Goal: Task Accomplishment & Management: Manage account settings

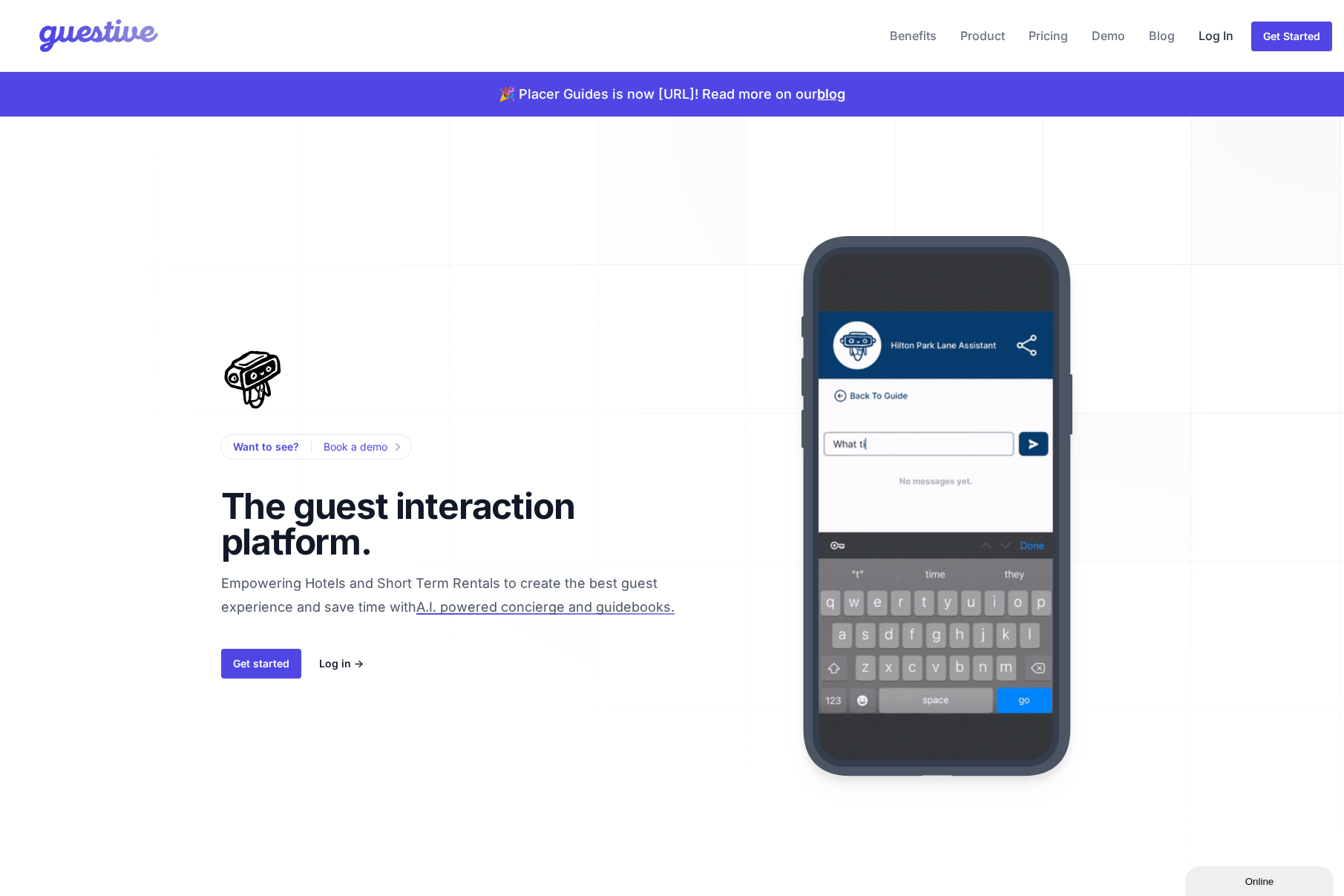
click at [1223, 36] on link "Log In" at bounding box center [1216, 35] width 47 height 36
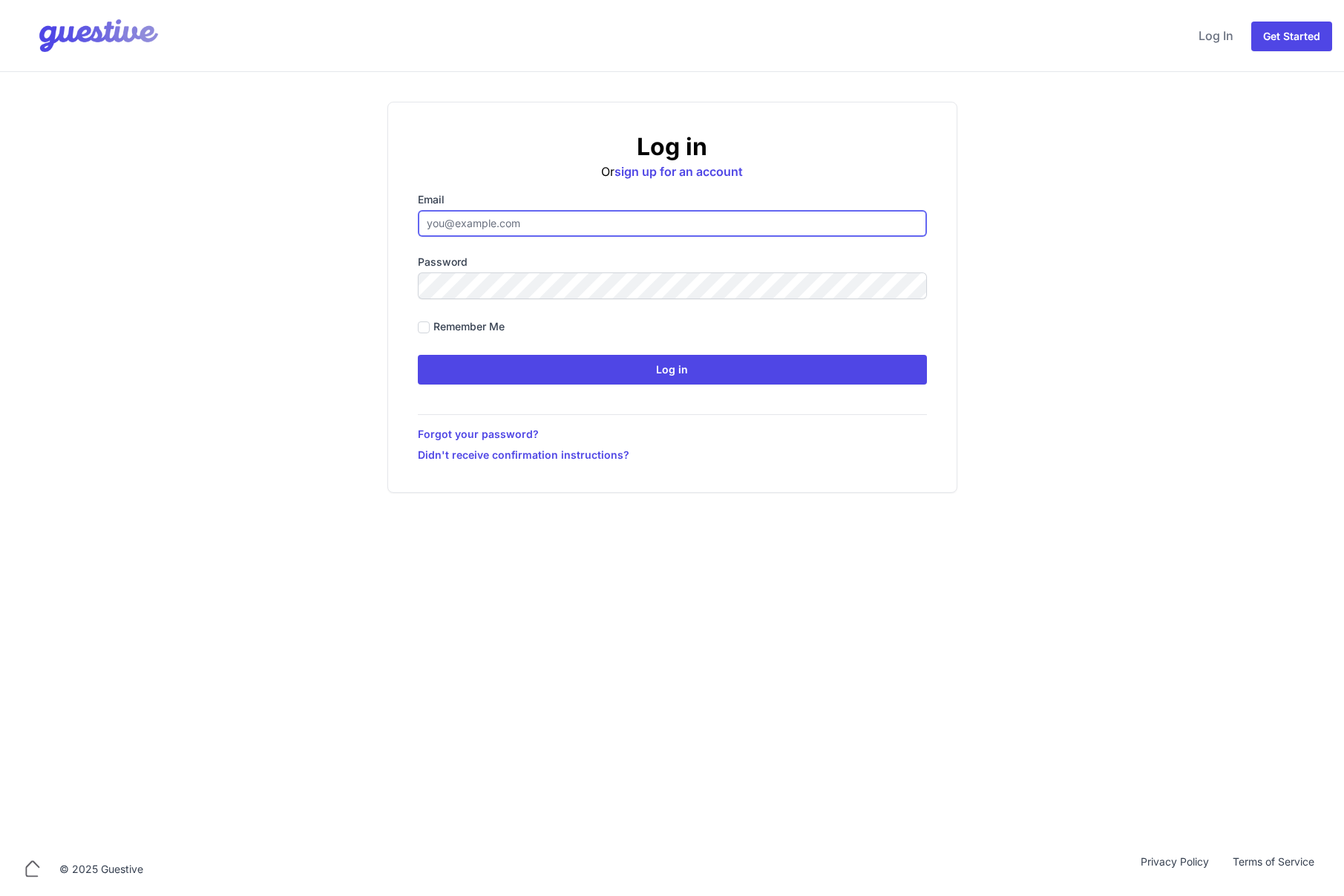
type input "[EMAIL_ADDRESS][DOMAIN_NAME]"
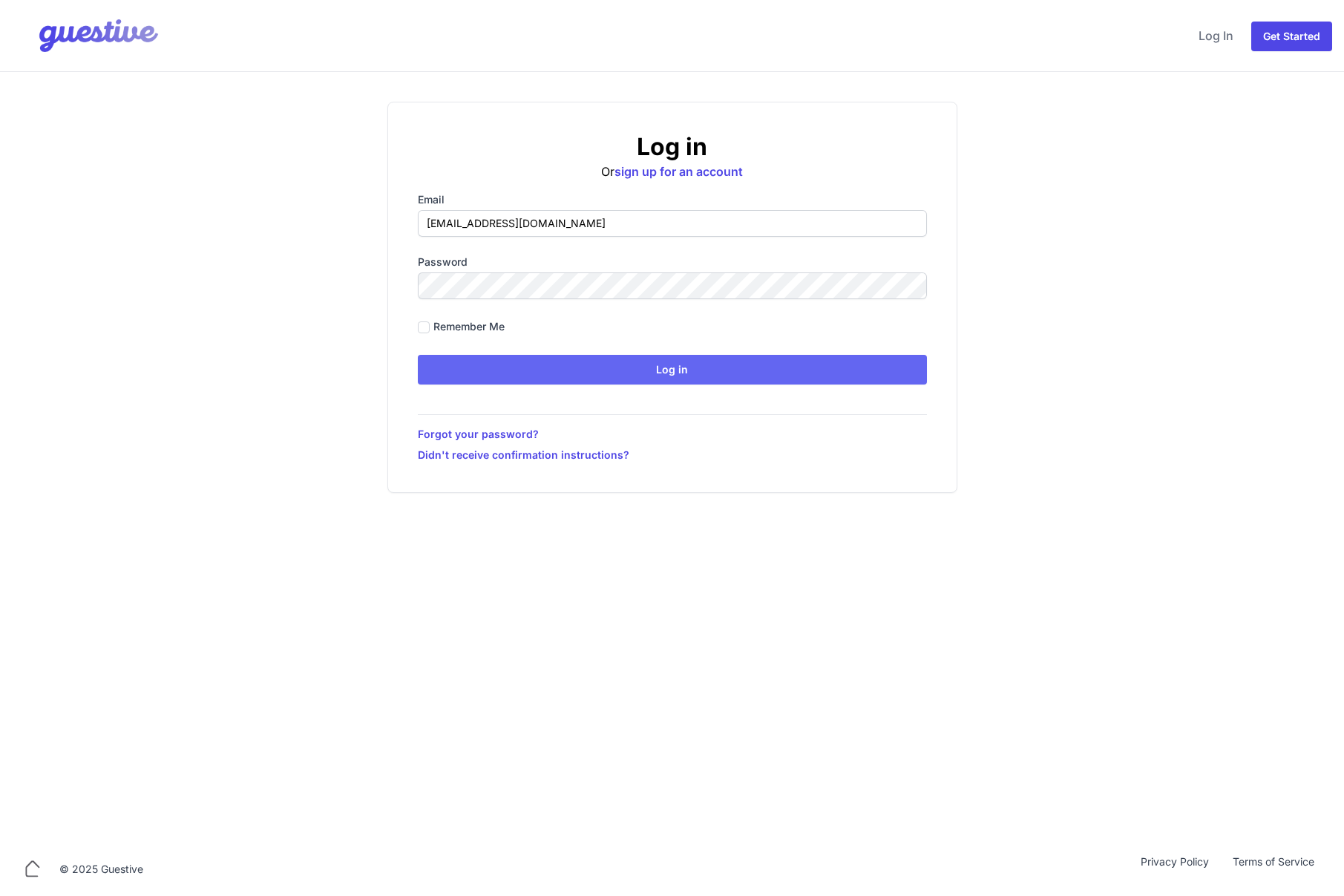
click at [480, 365] on input "Log in" at bounding box center [673, 369] width 510 height 30
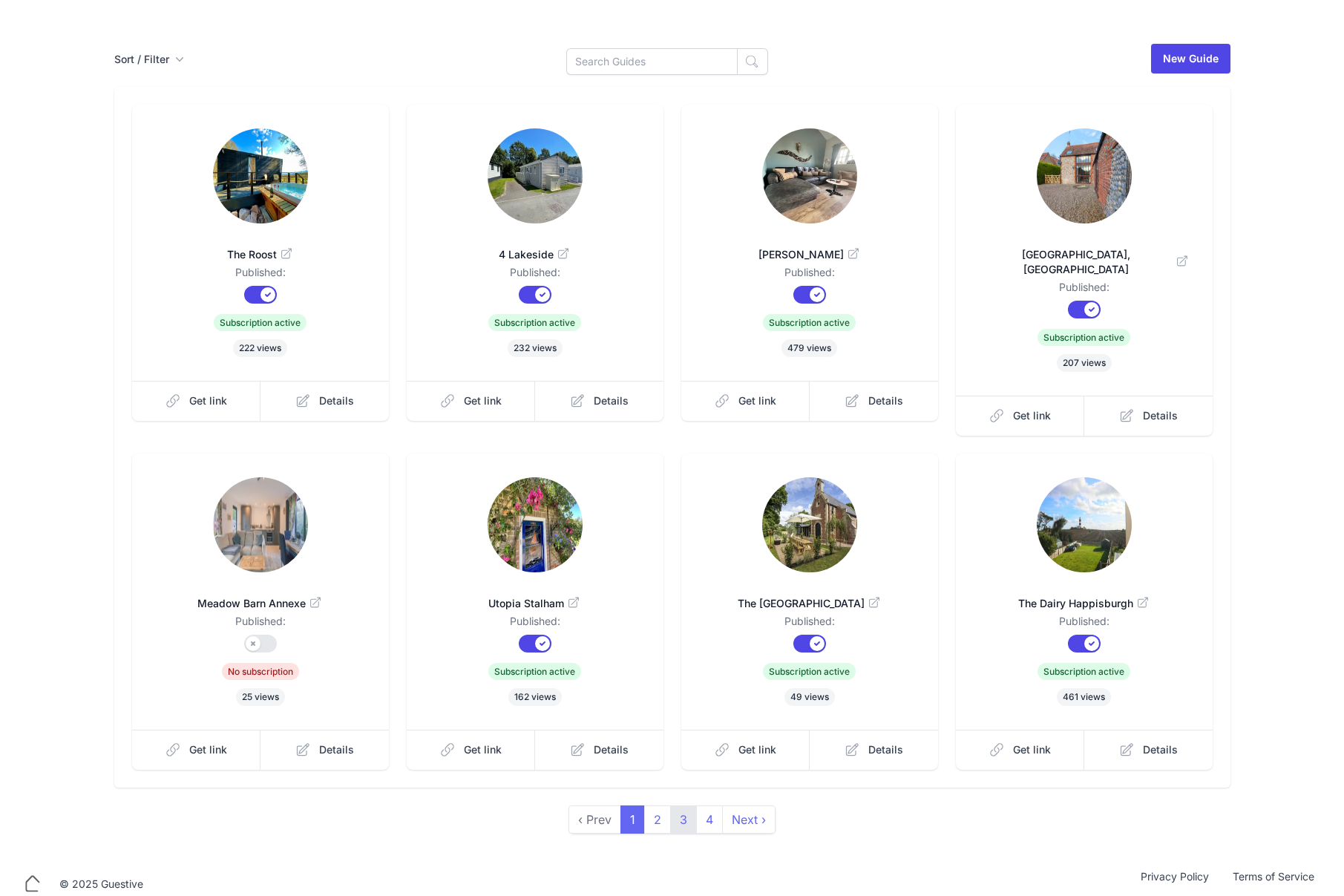
scroll to position [64, 0]
click at [656, 805] on link "2" at bounding box center [657, 818] width 27 height 29
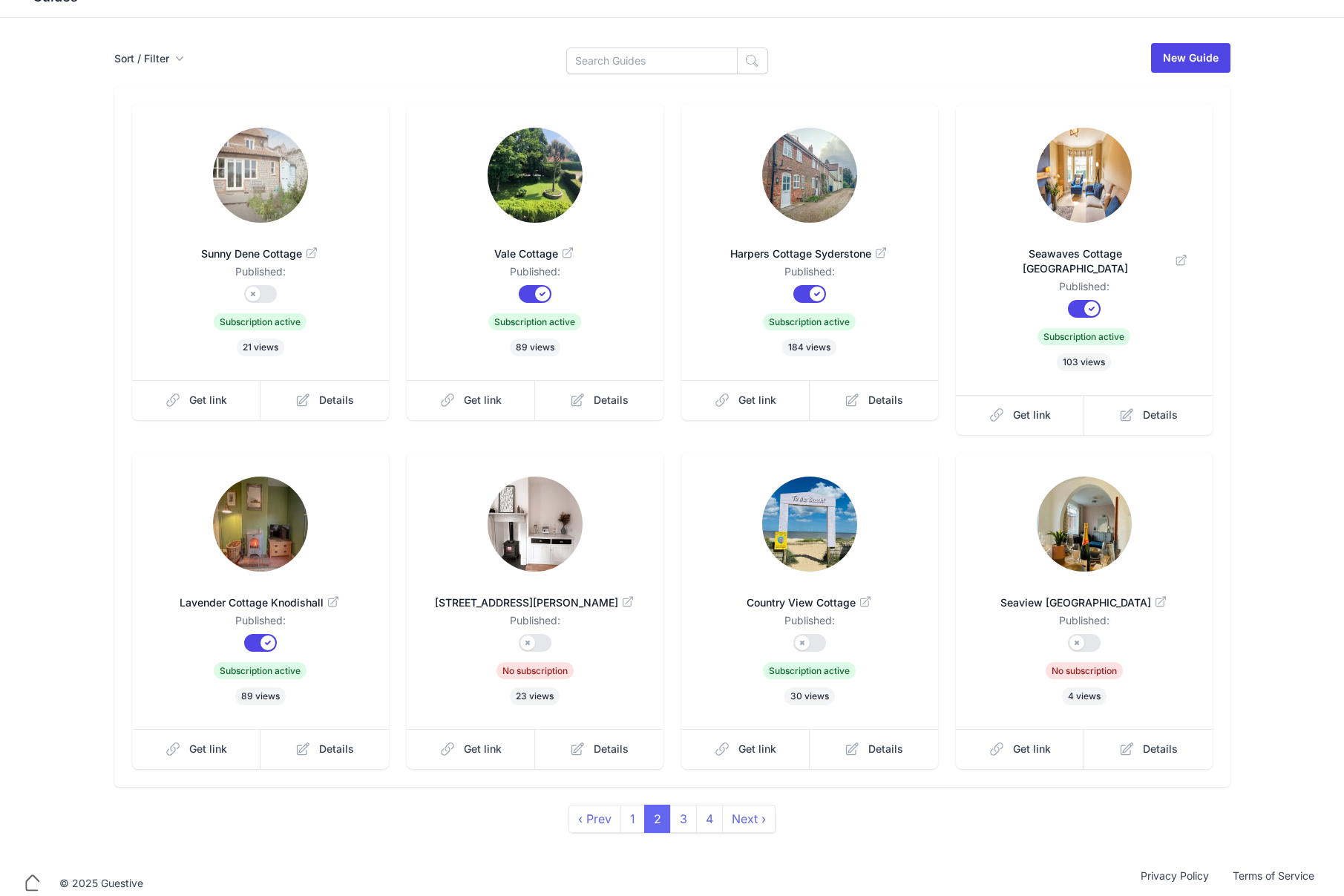
scroll to position [64, 0]
click at [690, 809] on link "3" at bounding box center [683, 818] width 27 height 29
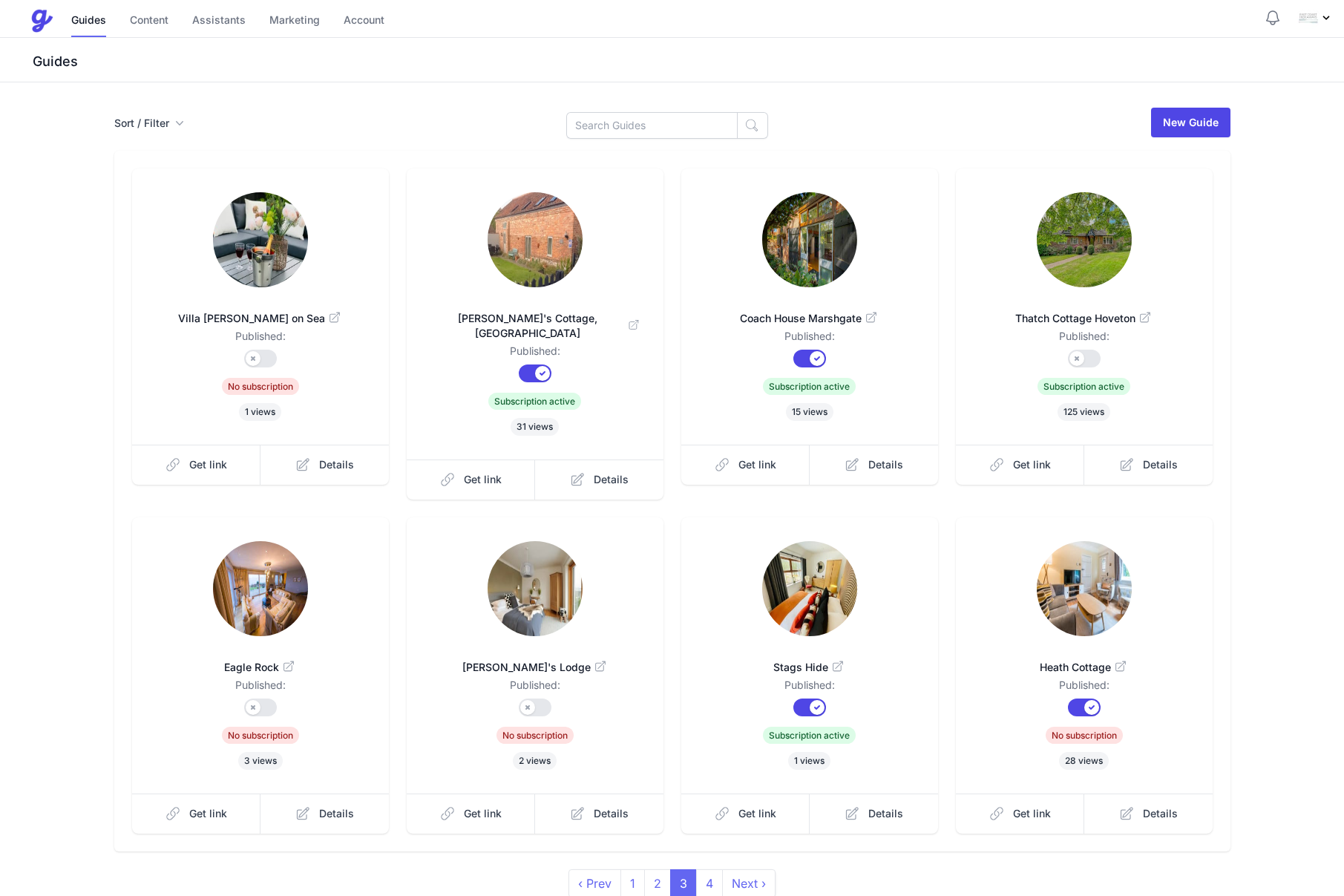
click at [800, 355] on button "Published?" at bounding box center [810, 358] width 32 height 18
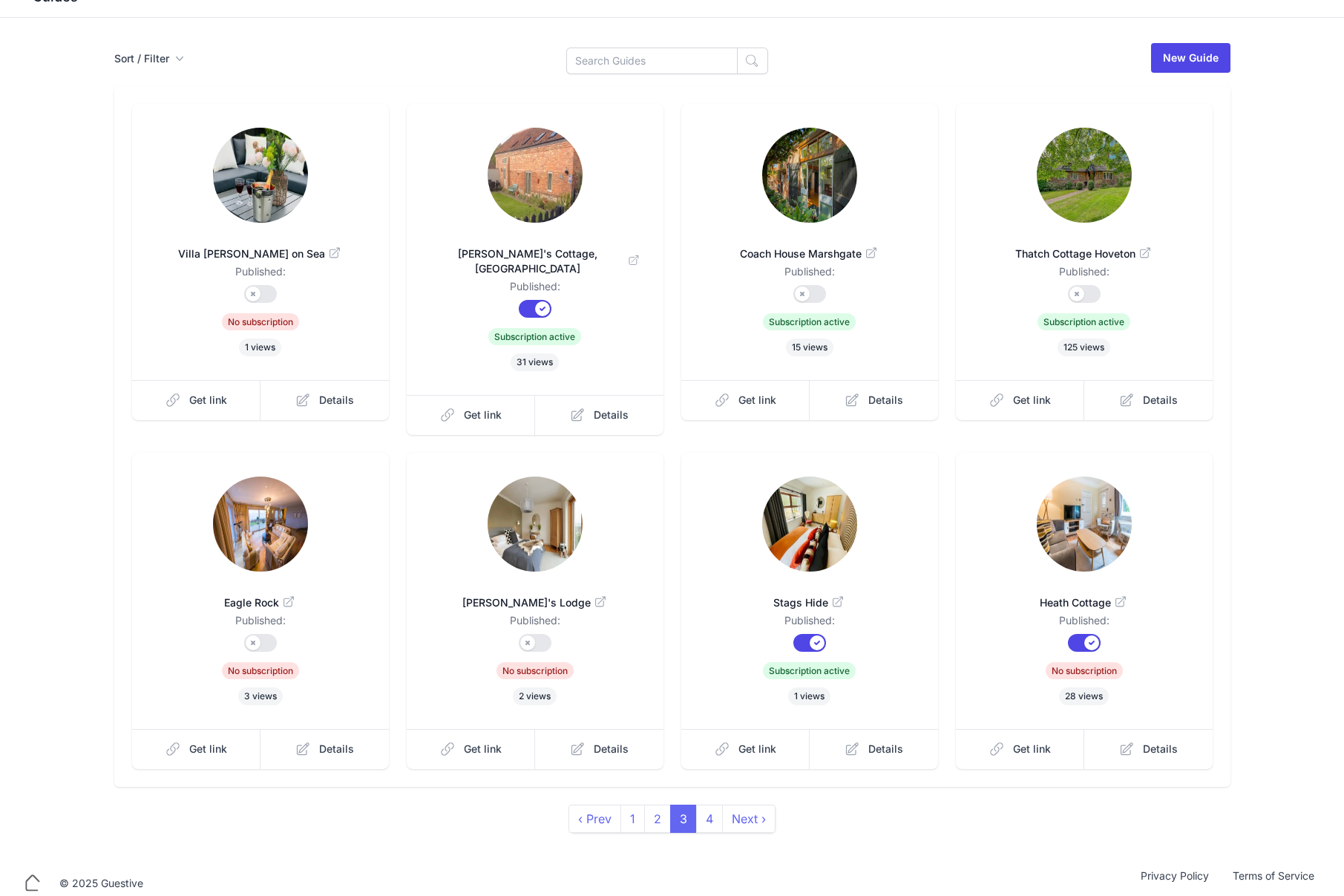
scroll to position [64, 0]
click at [714, 808] on link "4" at bounding box center [709, 818] width 27 height 29
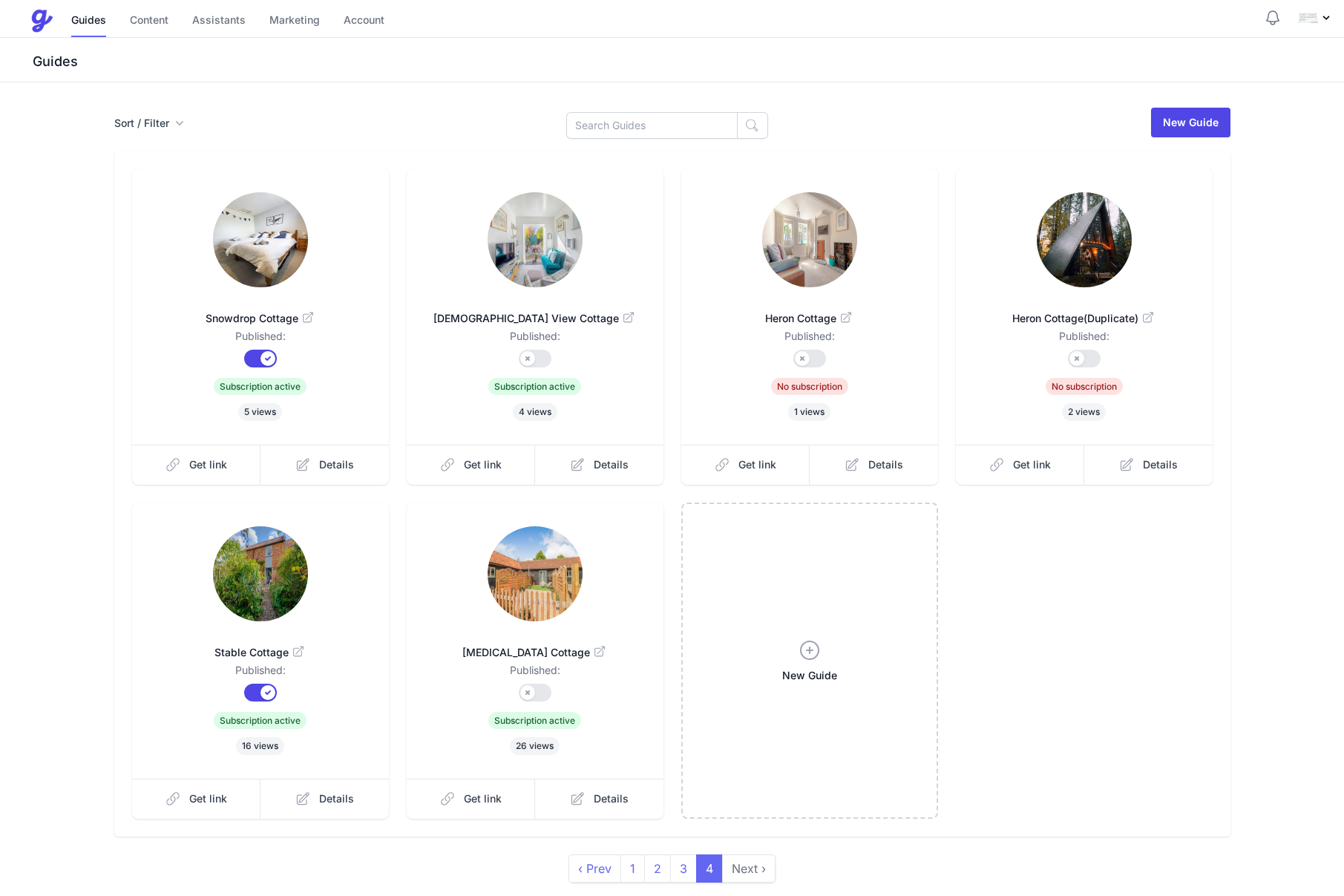
click at [251, 690] on button "Published?" at bounding box center [260, 692] width 32 height 18
click at [372, 21] on link "Account" at bounding box center [364, 21] width 41 height 32
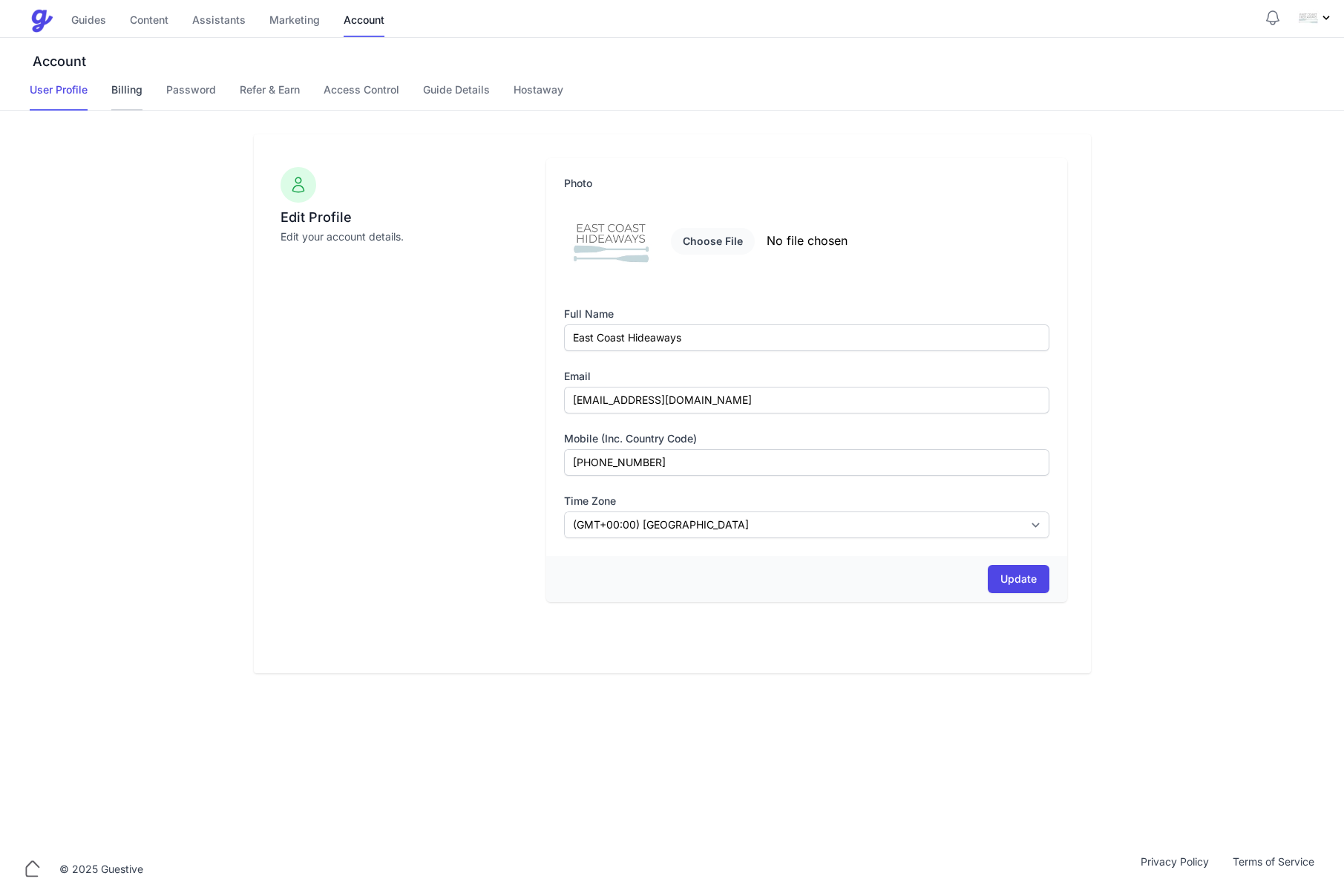
click at [123, 97] on link "Billing" at bounding box center [127, 96] width 31 height 29
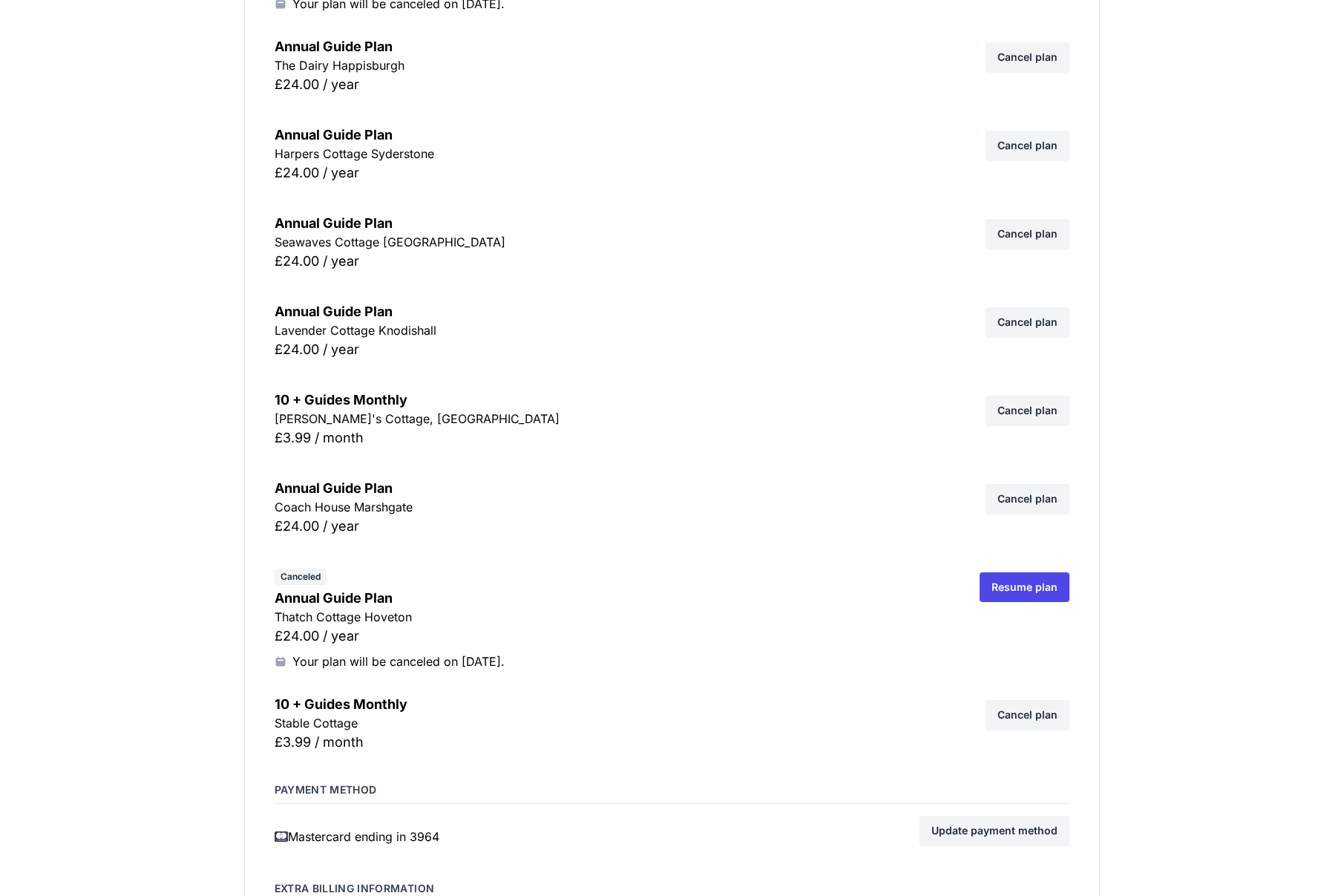
scroll to position [813, 0]
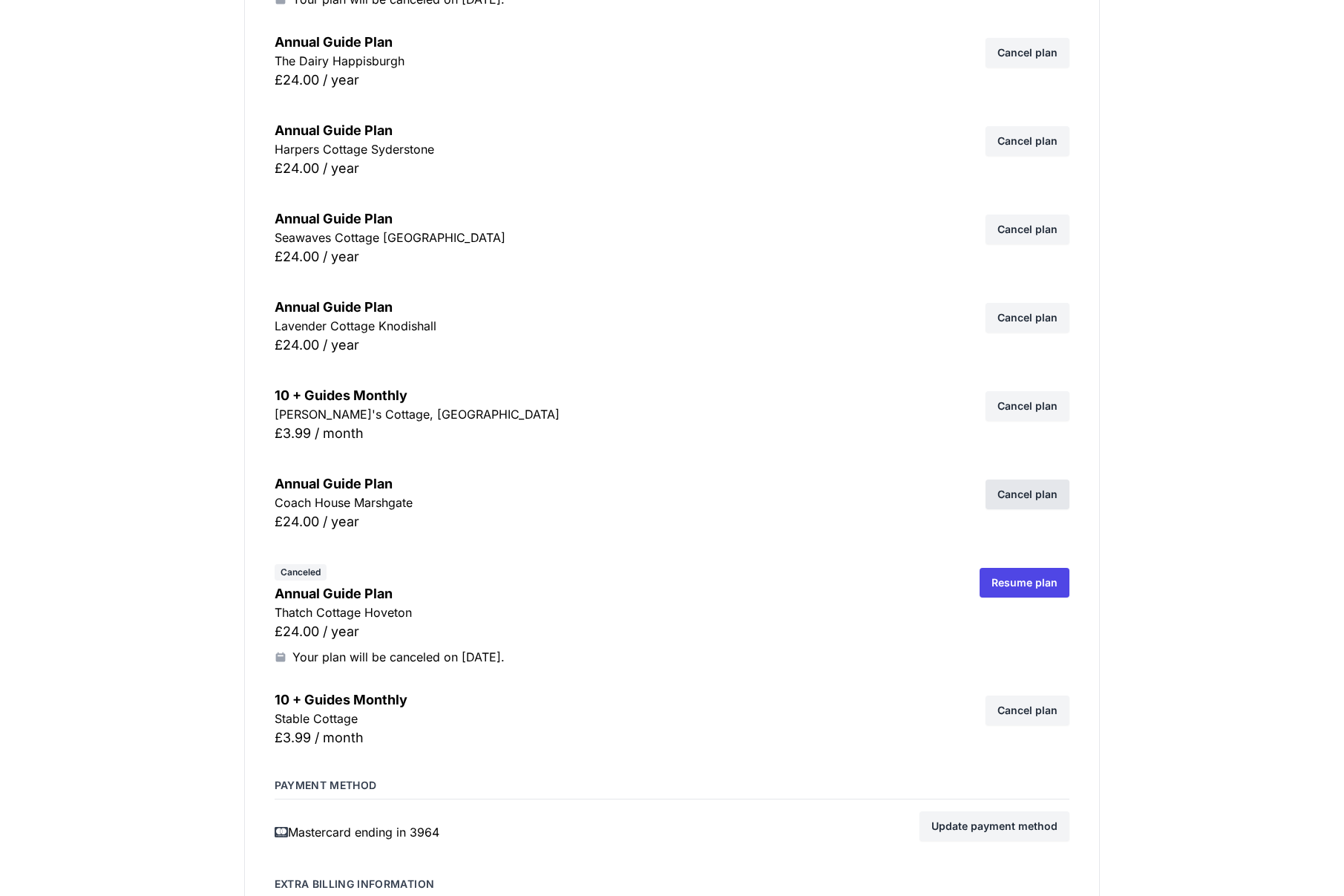
click at [1014, 493] on link "Cancel plan" at bounding box center [1027, 494] width 84 height 30
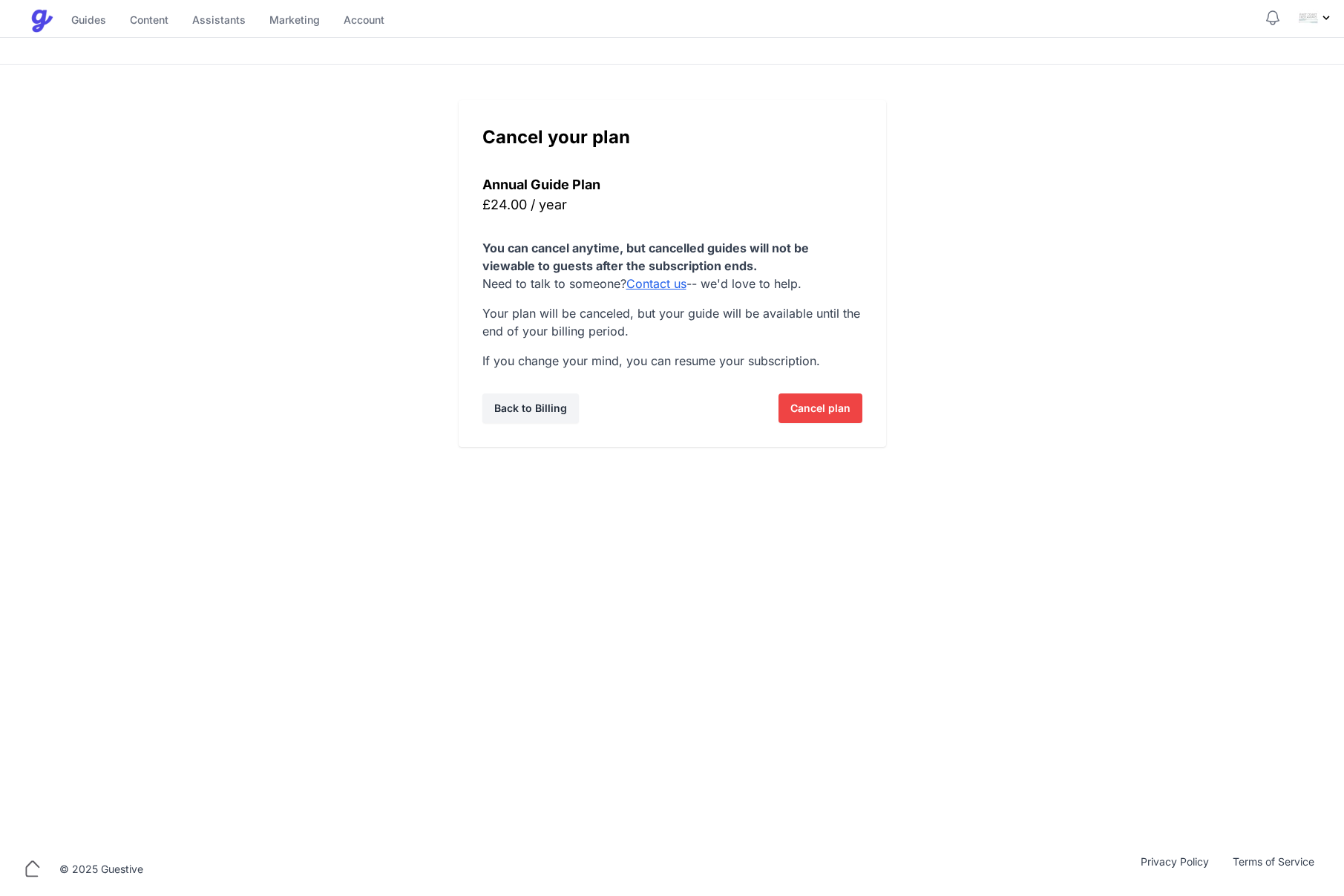
click at [801, 405] on span "Cancel plan" at bounding box center [820, 408] width 60 height 30
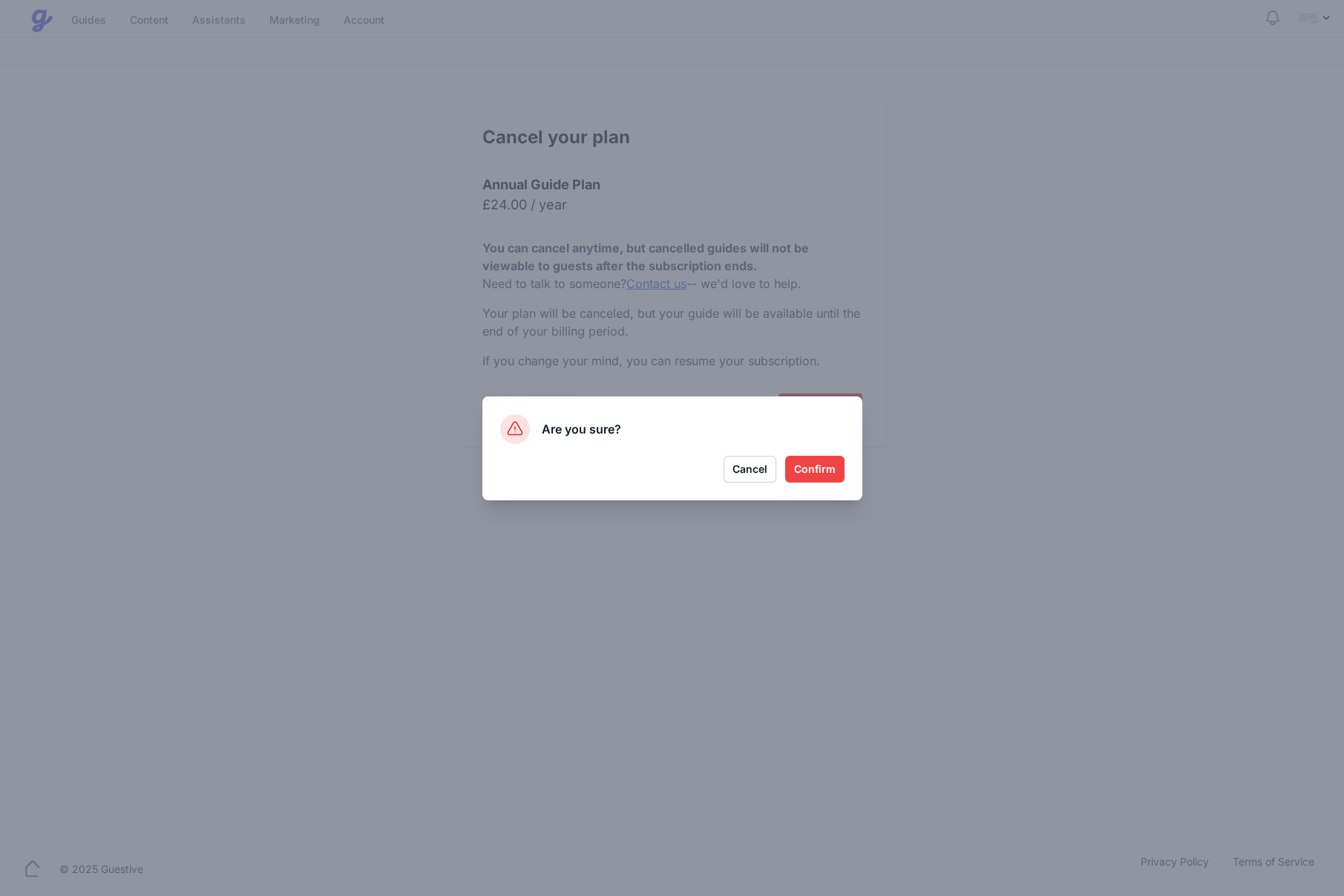
click at [813, 464] on button "Confirm" at bounding box center [815, 469] width 59 height 27
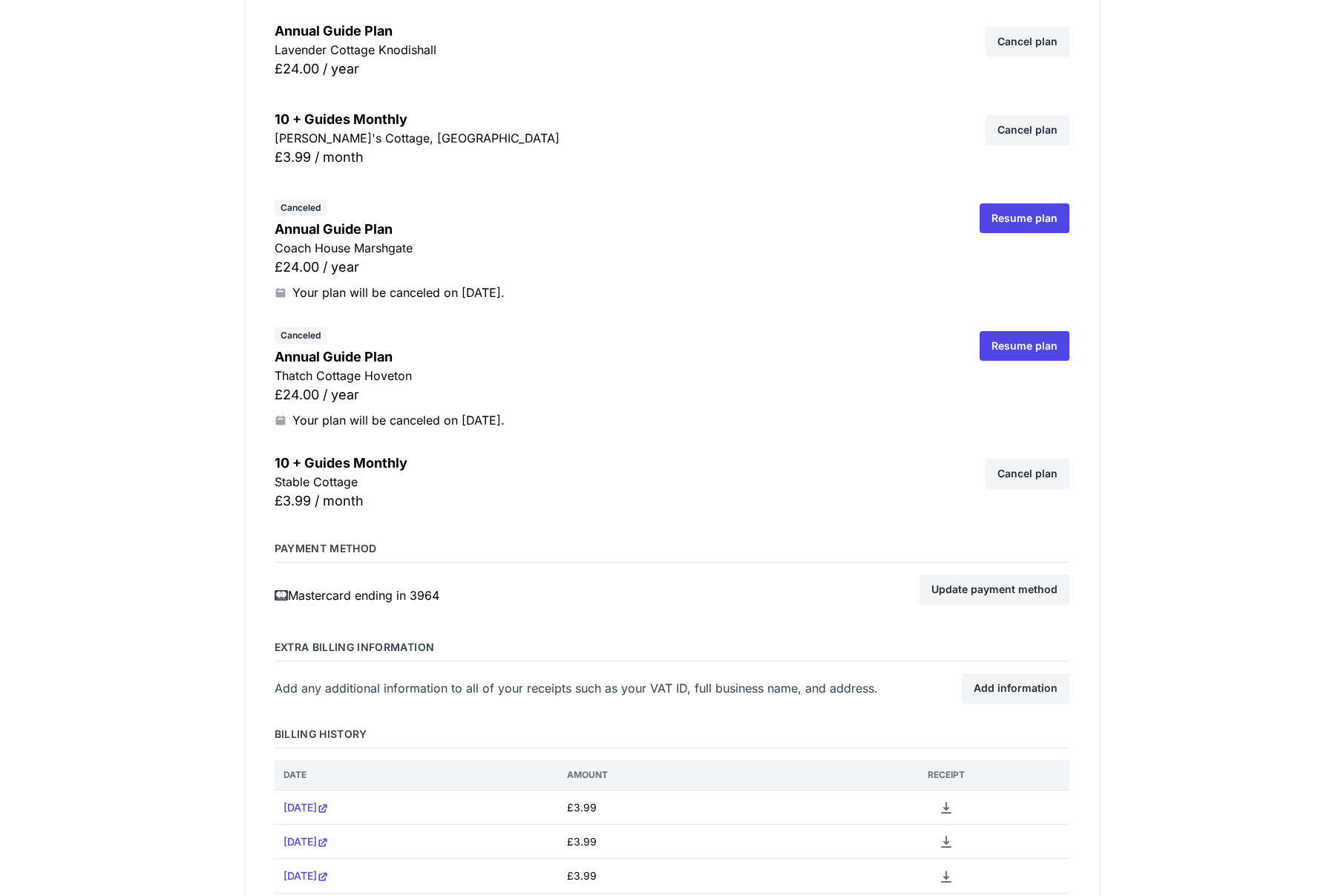
scroll to position [1103, 0]
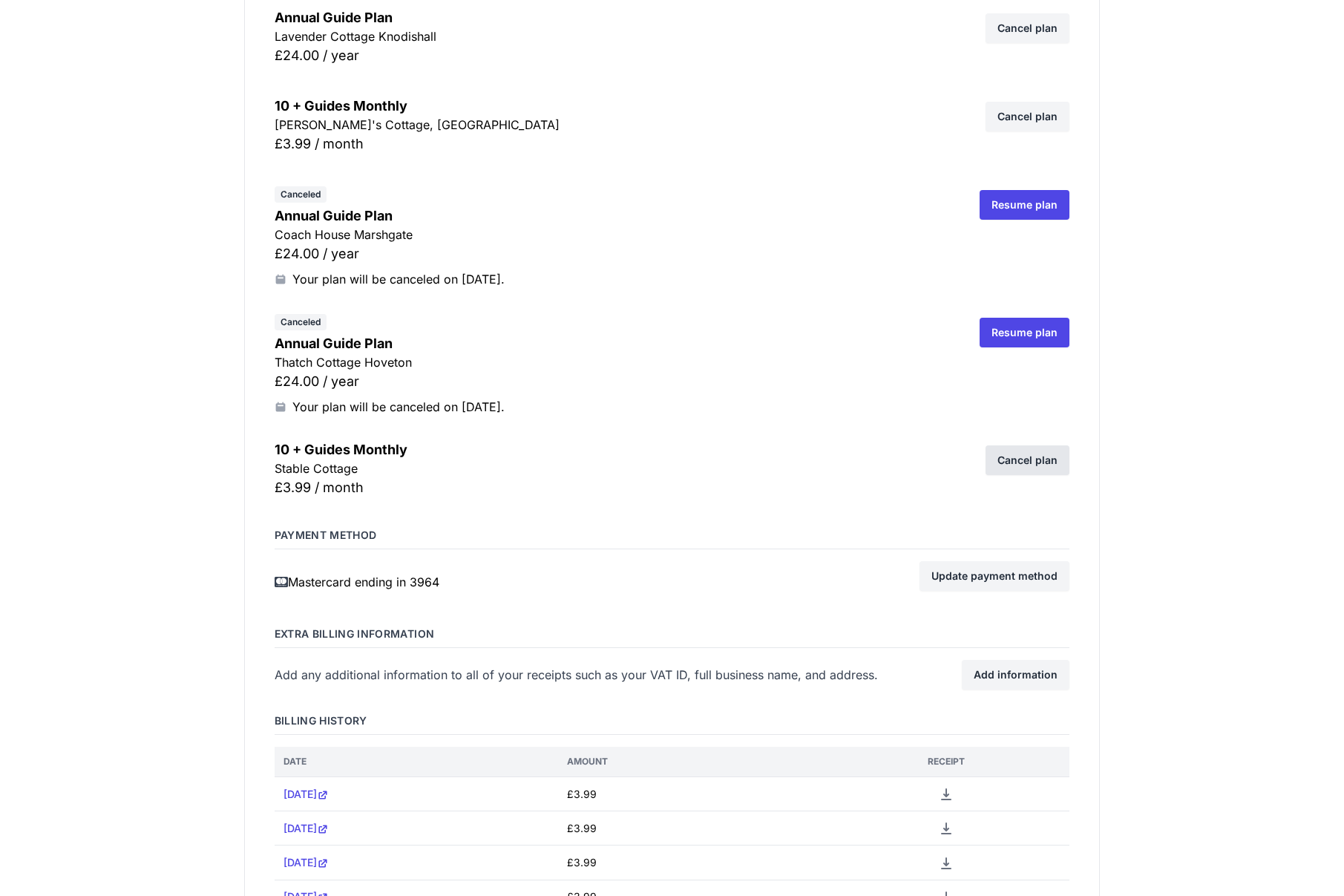
click at [1028, 448] on link "Cancel plan" at bounding box center [1027, 460] width 84 height 30
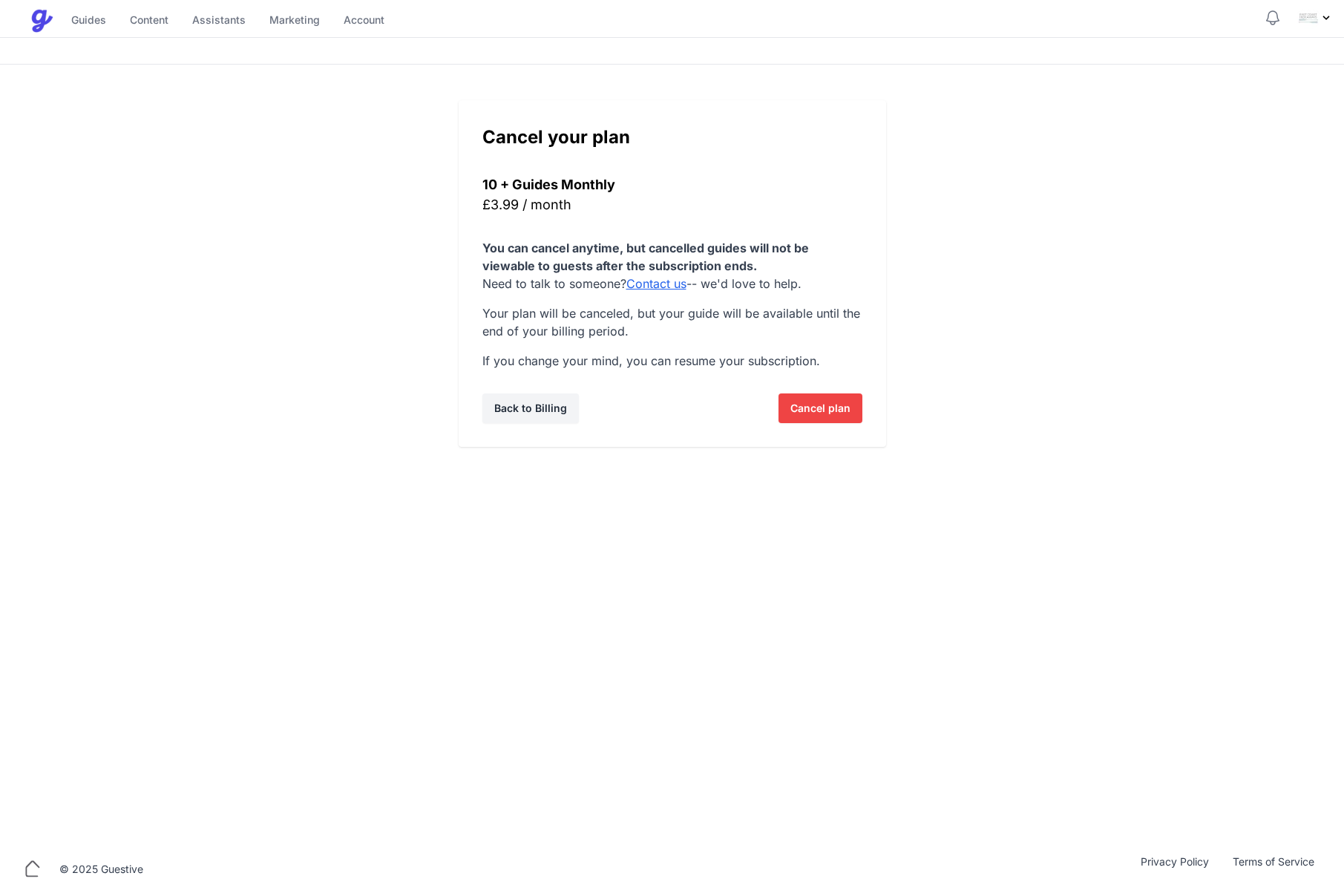
click at [822, 403] on span "Cancel plan" at bounding box center [820, 408] width 60 height 30
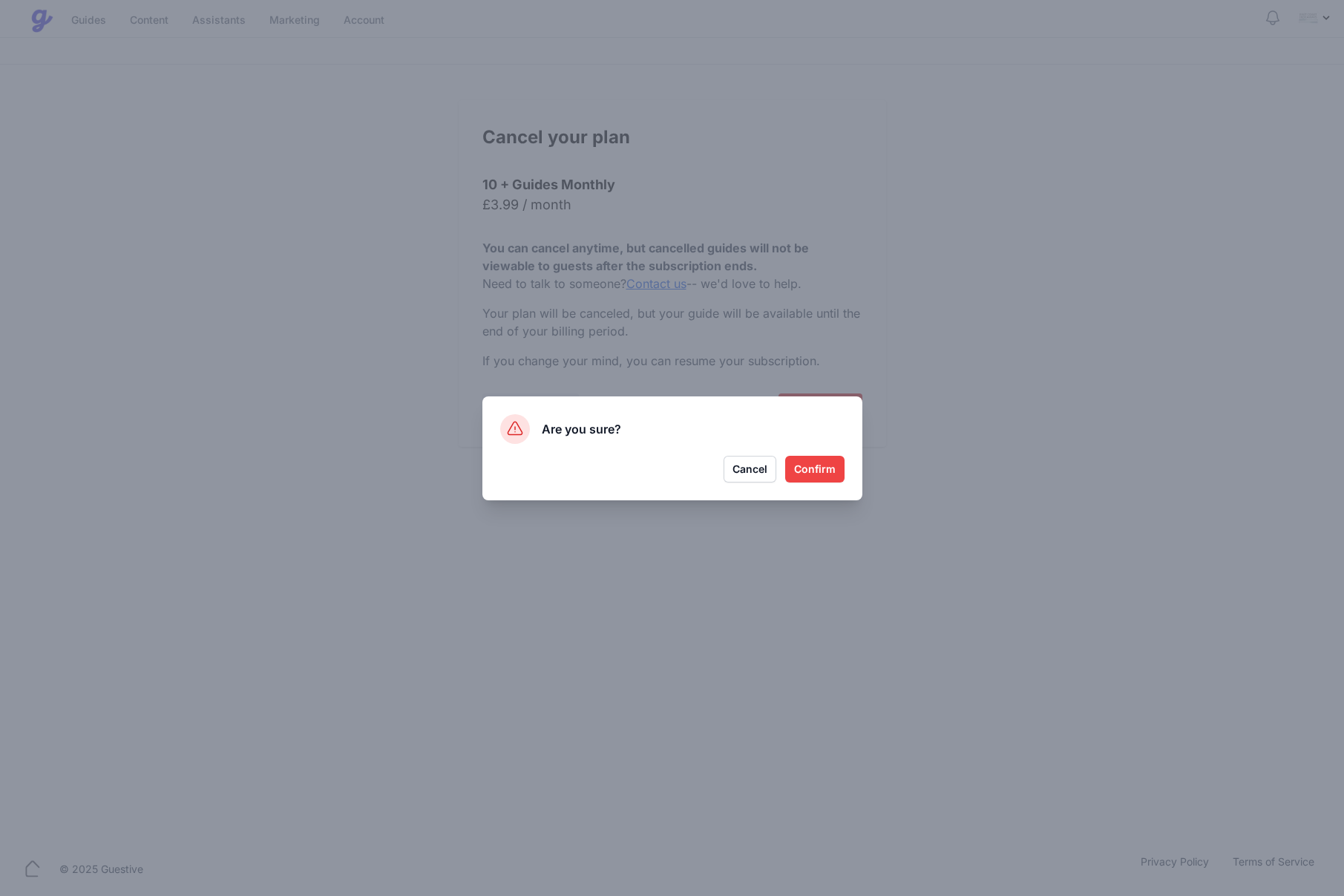
click at [817, 472] on button "Confirm" at bounding box center [815, 469] width 59 height 27
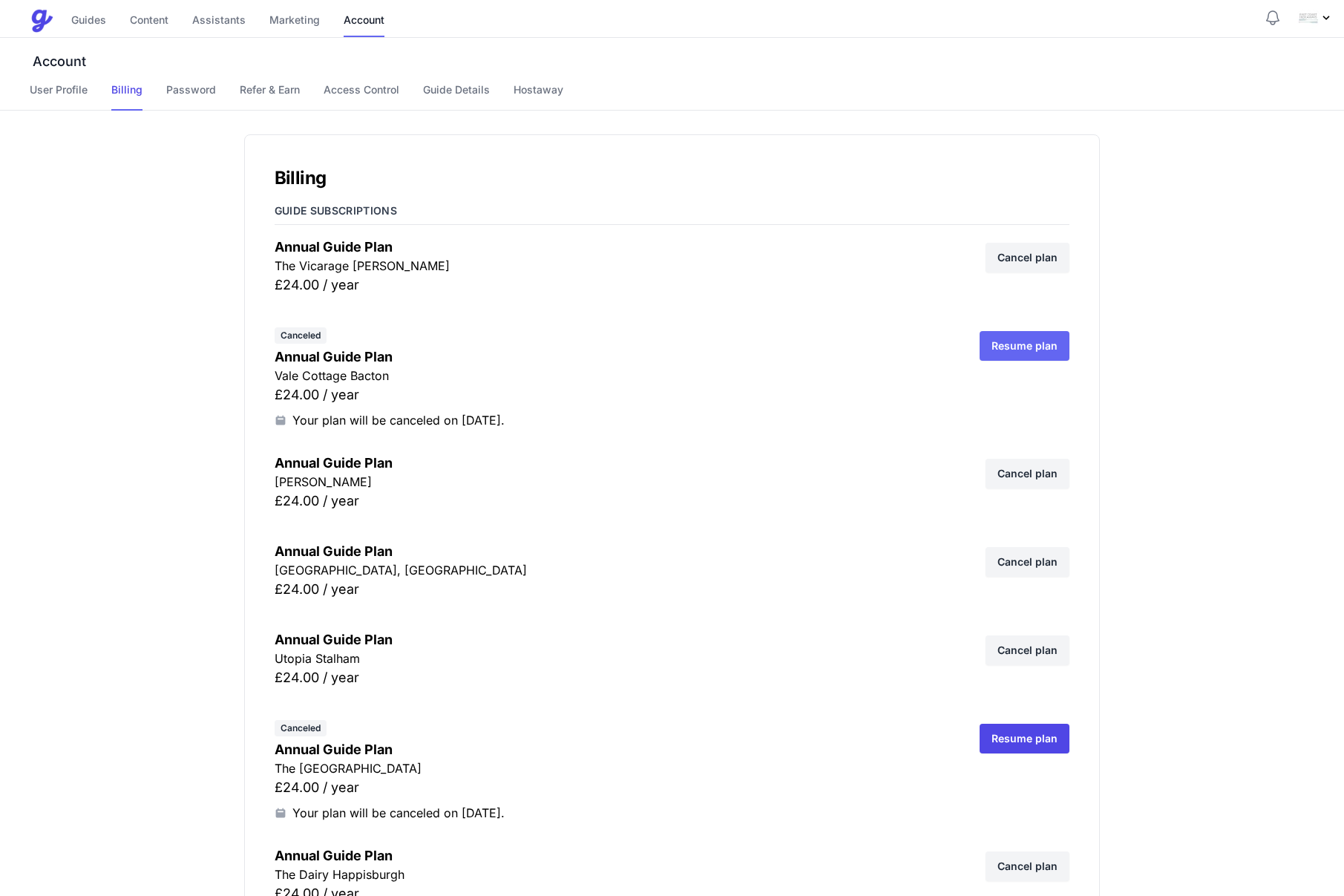
click at [1033, 345] on link "Resume plan" at bounding box center [1024, 346] width 90 height 30
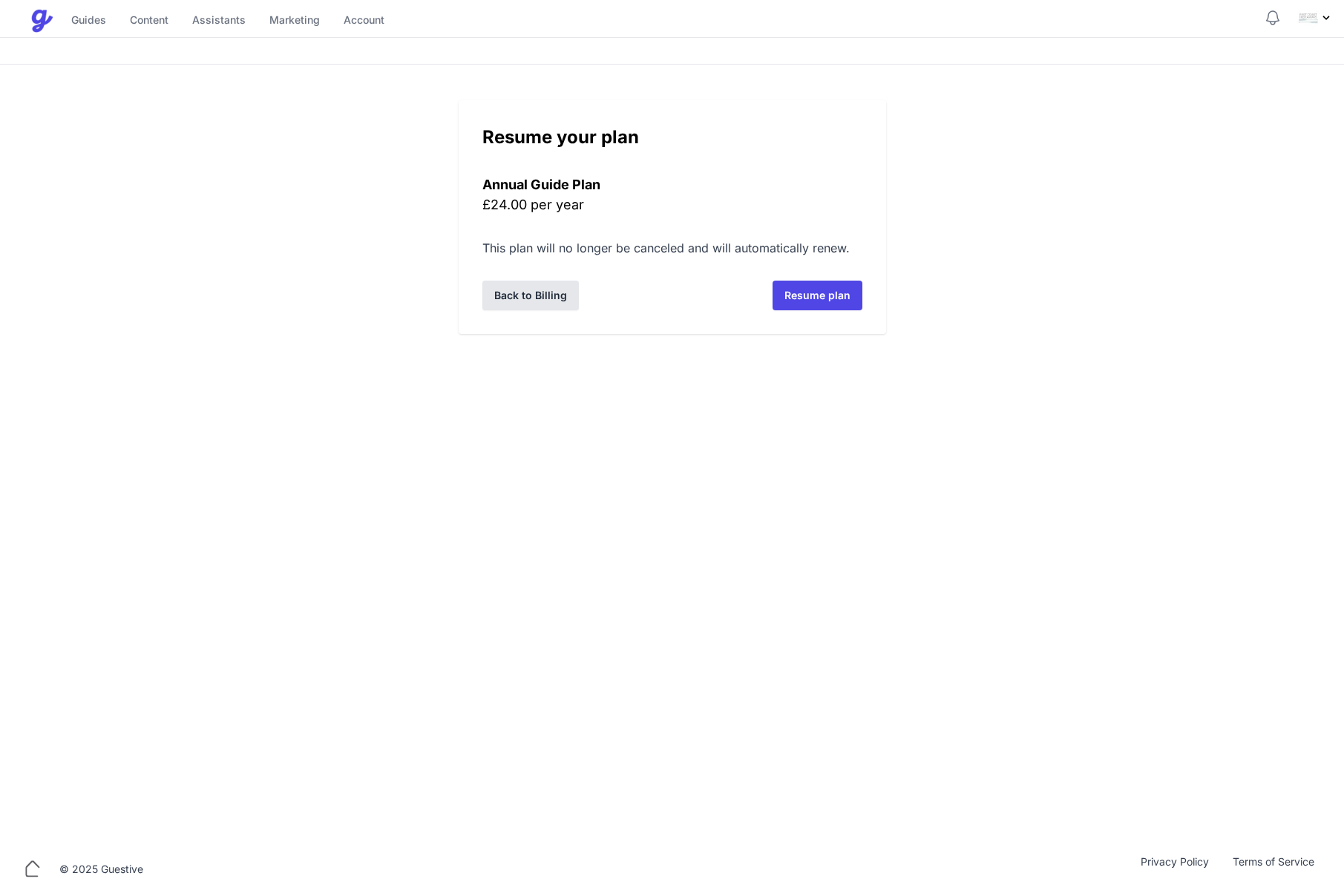
click at [568, 294] on link "Back to Billing" at bounding box center [531, 295] width 97 height 30
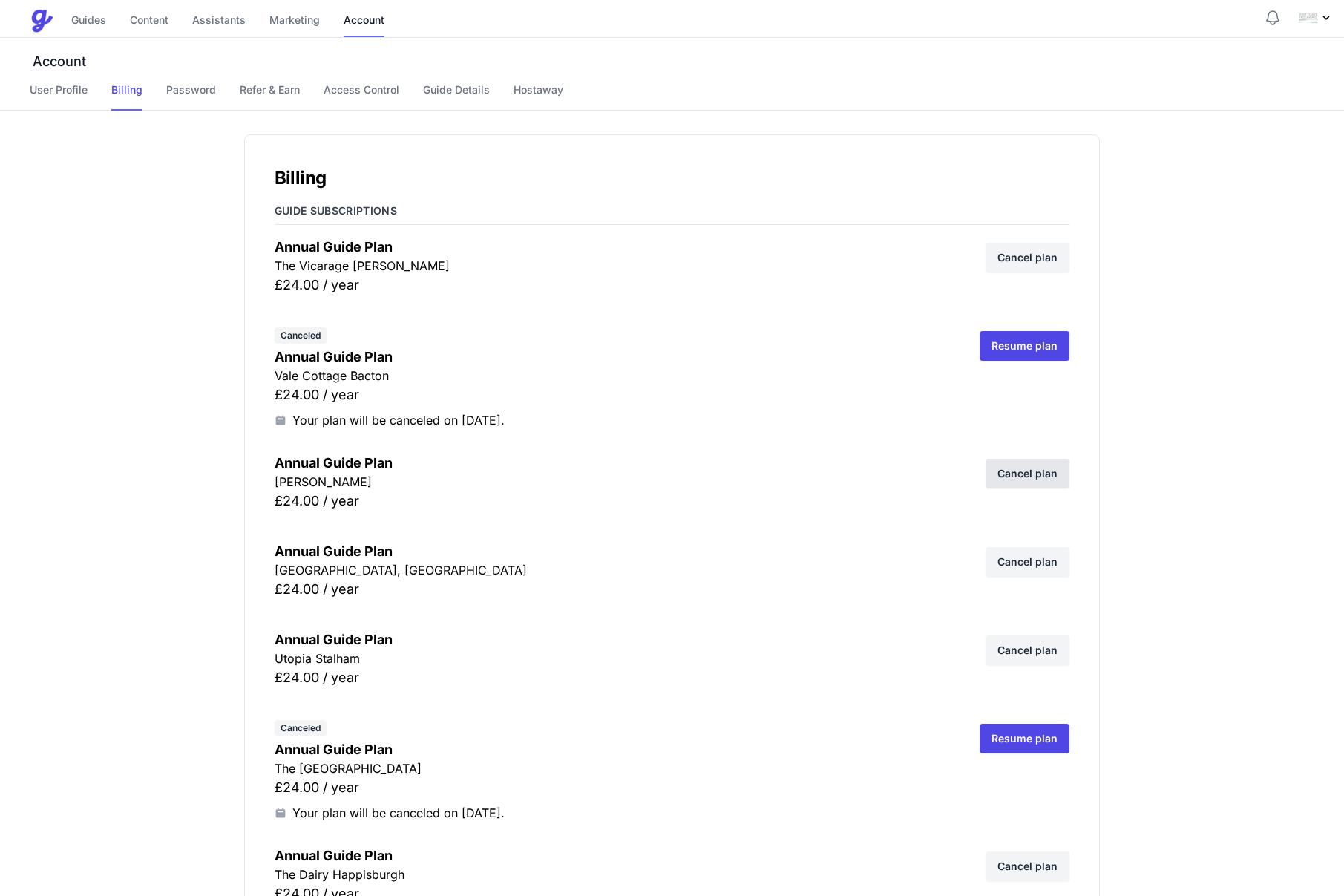
click at [1028, 475] on link "Cancel plan" at bounding box center [1027, 473] width 84 height 30
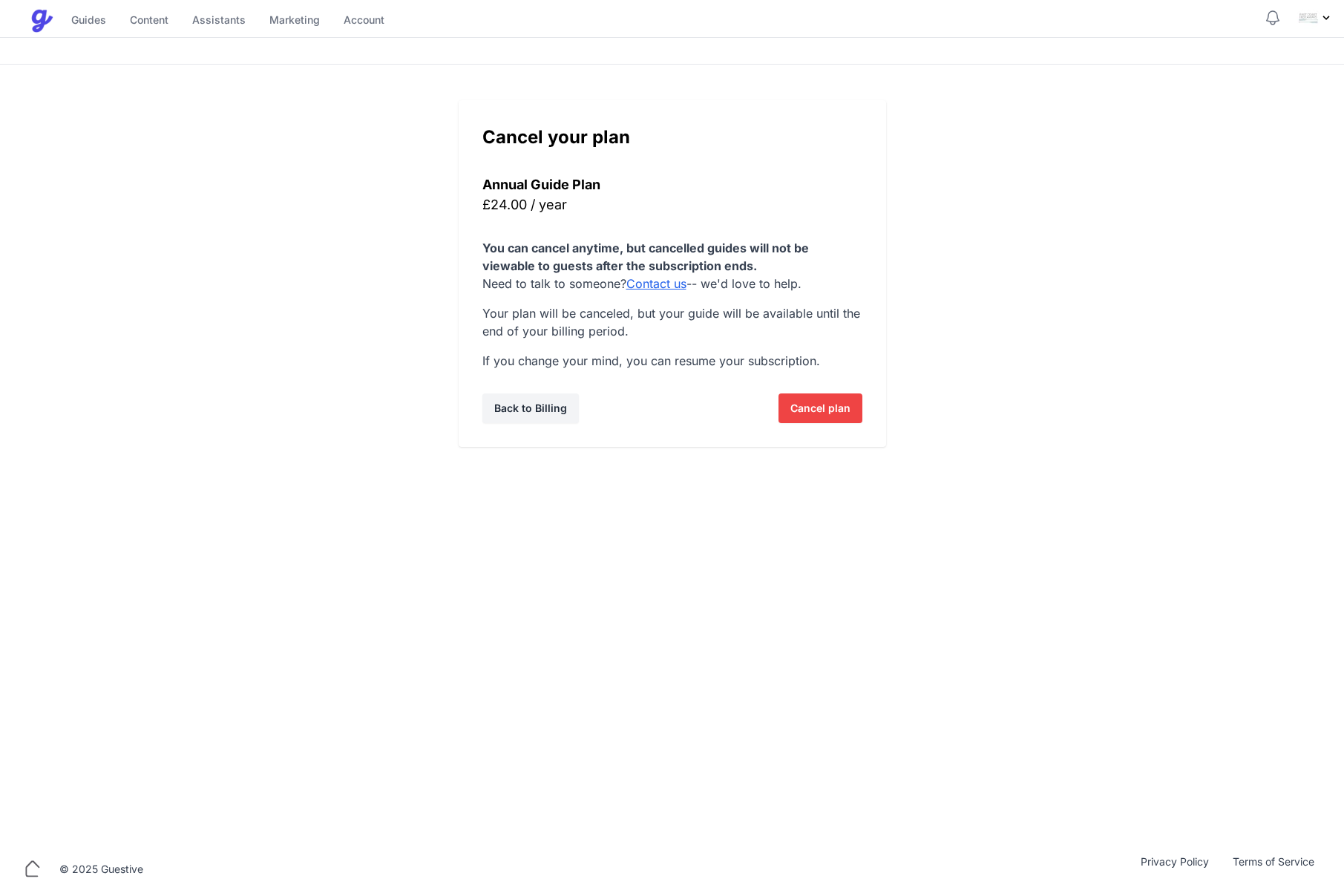
click at [824, 402] on span "Cancel plan" at bounding box center [820, 408] width 60 height 30
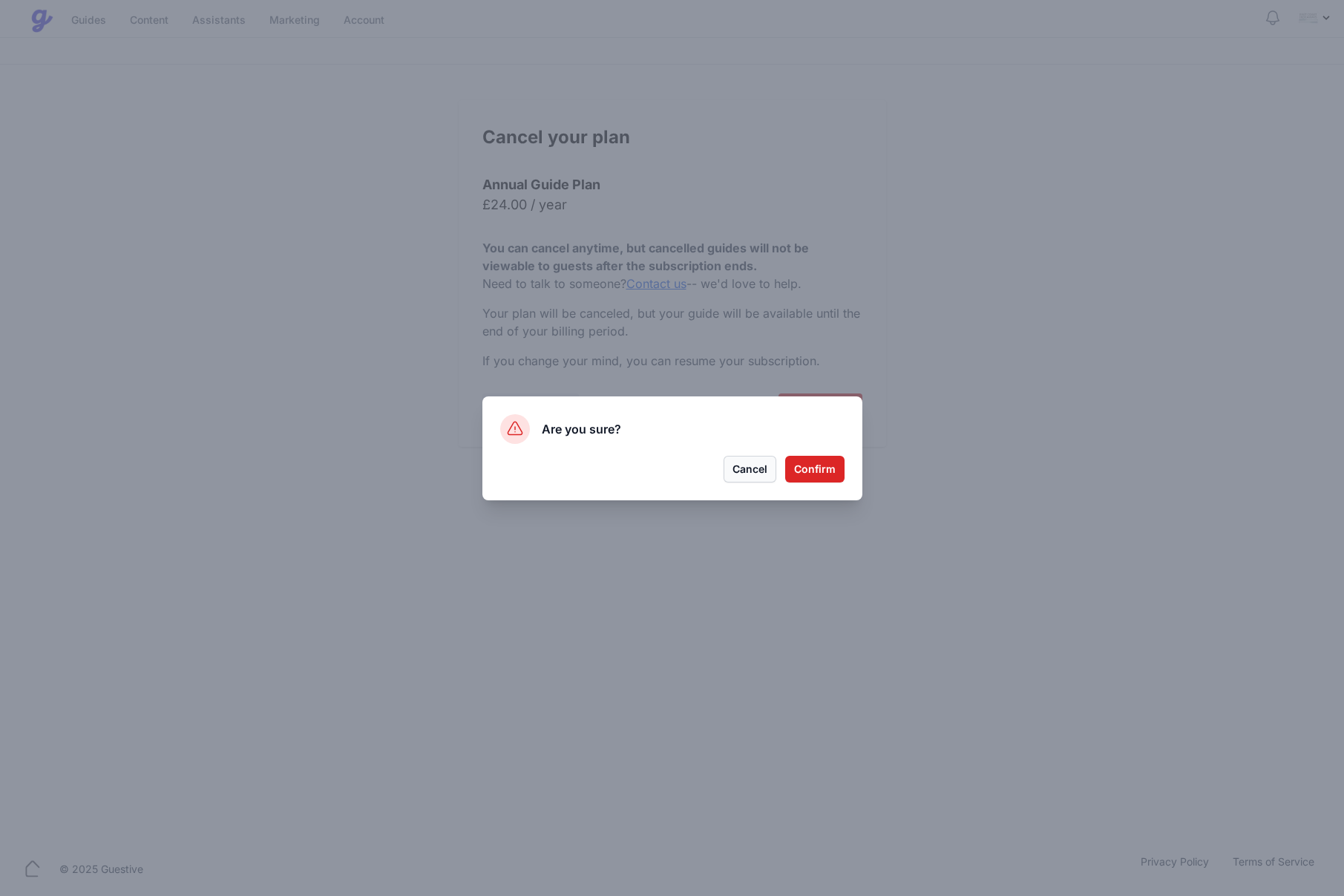
click at [764, 463] on button "Cancel" at bounding box center [750, 469] width 53 height 27
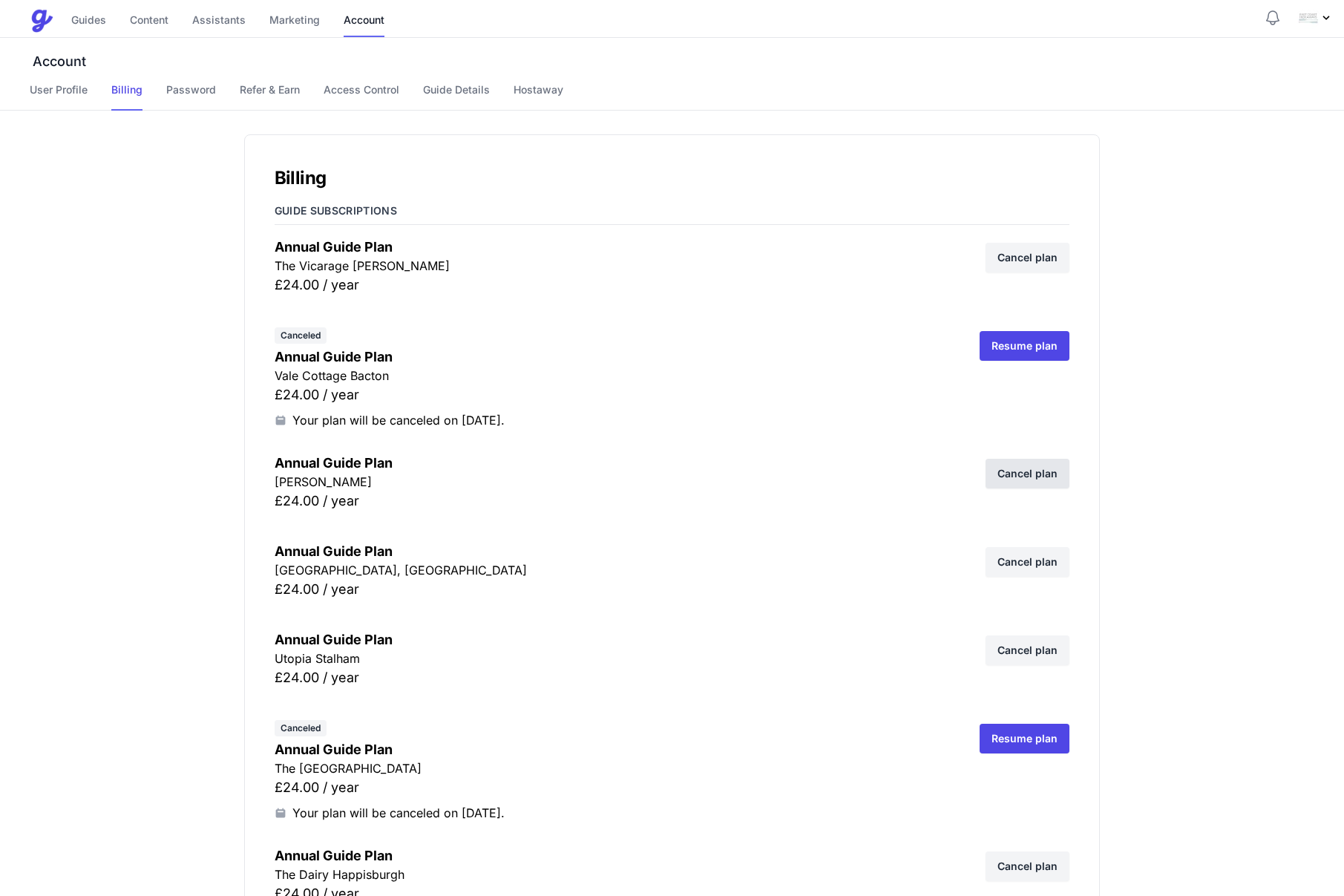
click at [1014, 475] on link "Cancel plan" at bounding box center [1027, 473] width 84 height 30
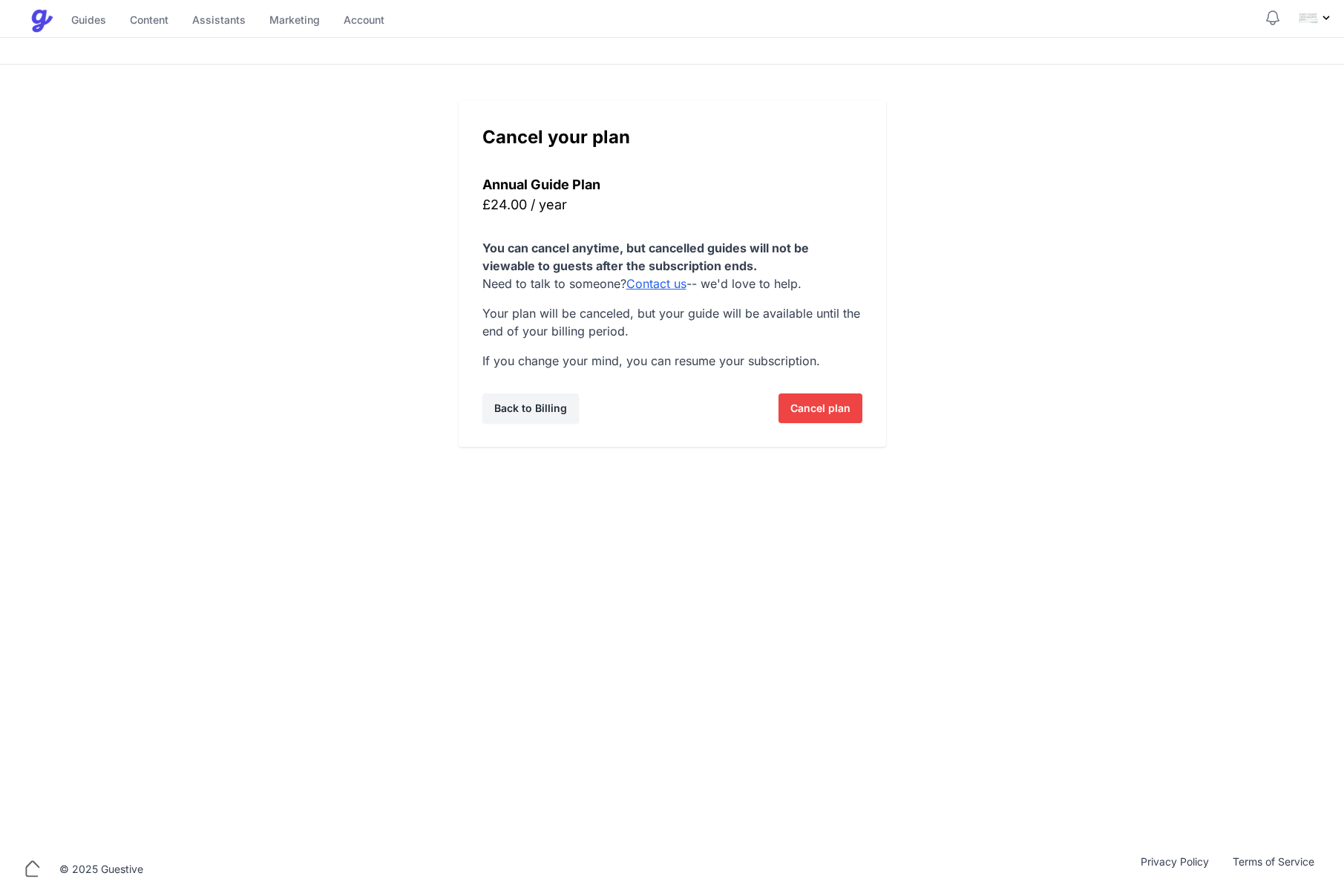
click at [832, 413] on span "Cancel plan" at bounding box center [820, 408] width 60 height 30
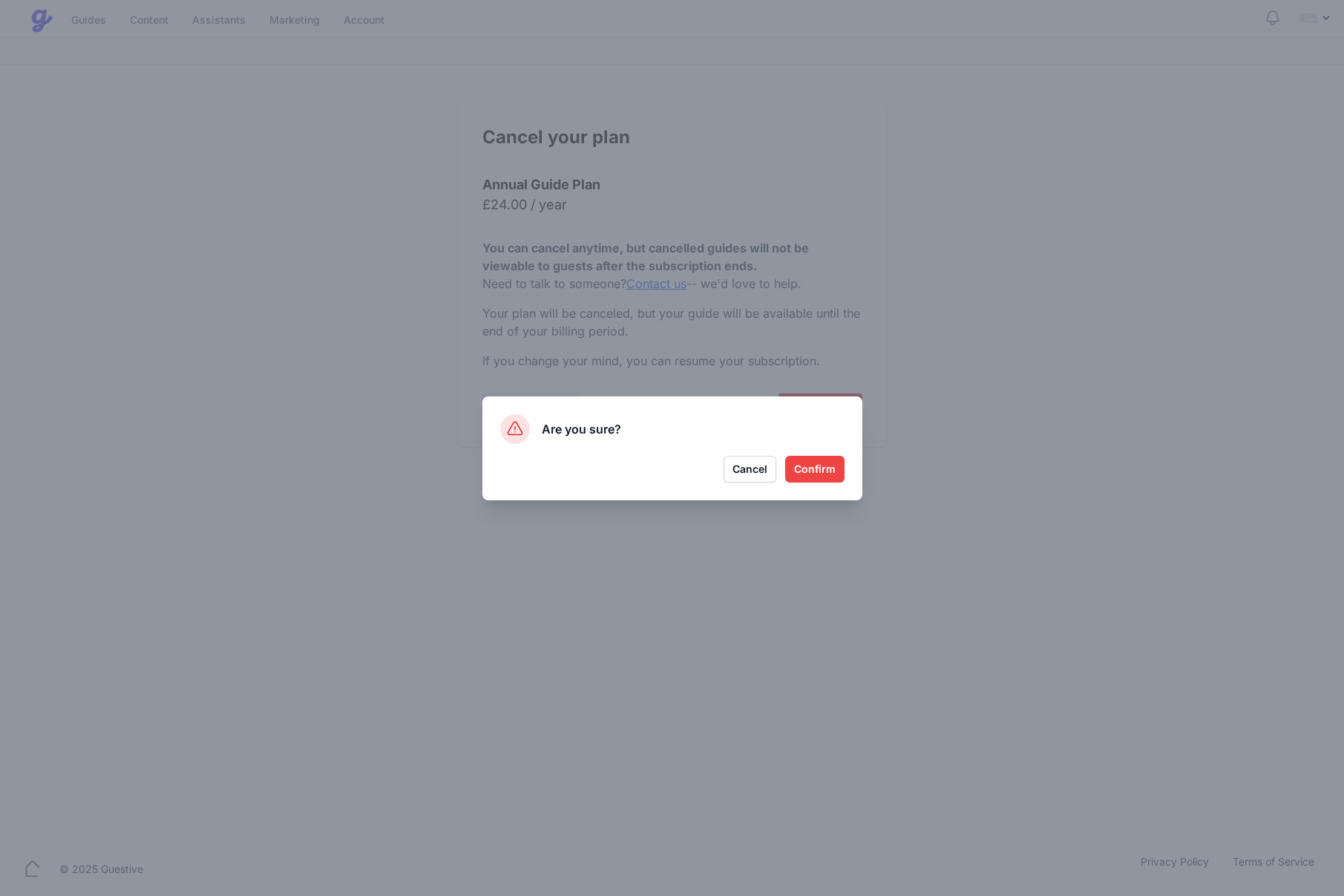
click at [822, 471] on button "Confirm" at bounding box center [815, 469] width 59 height 27
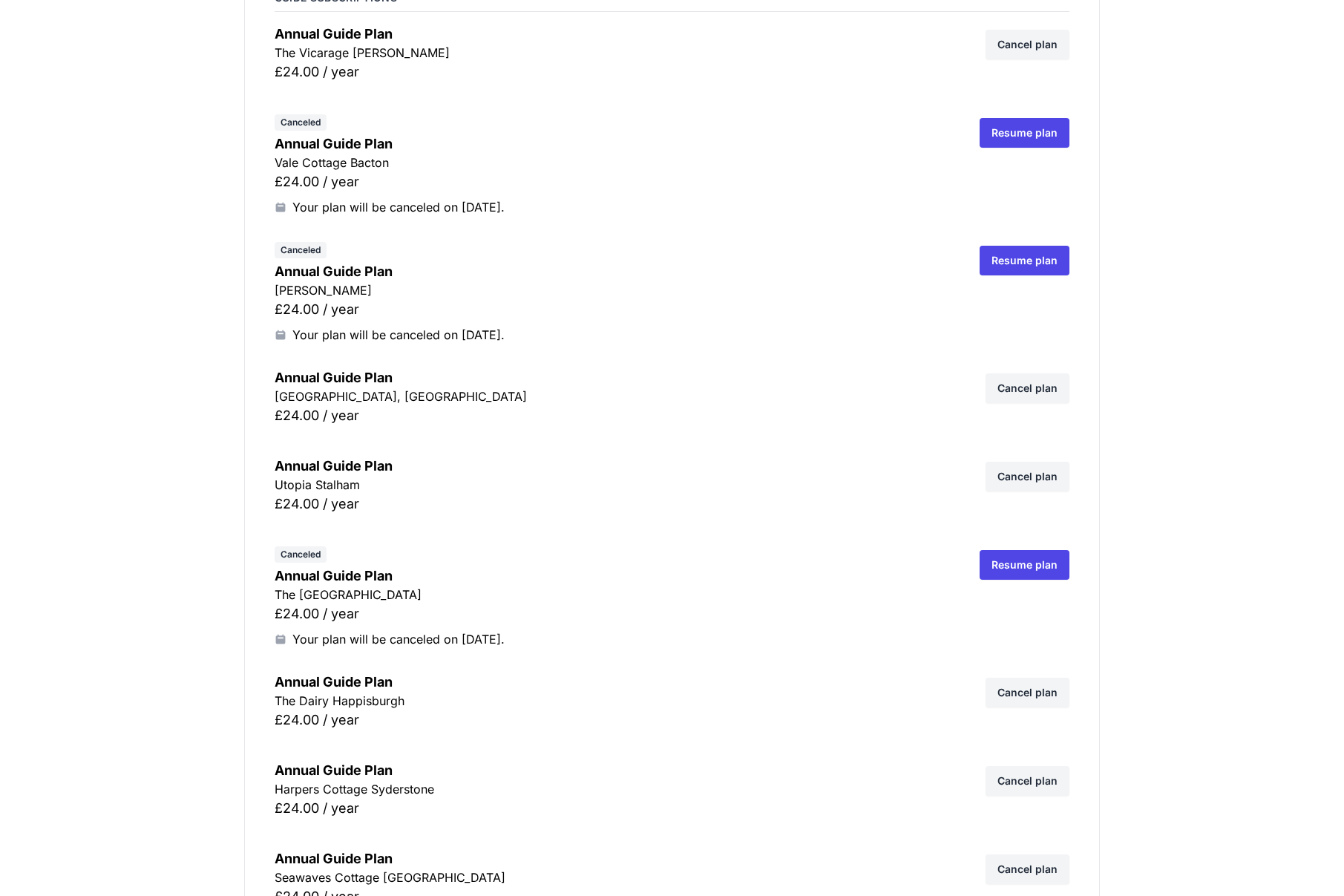
scroll to position [256, 0]
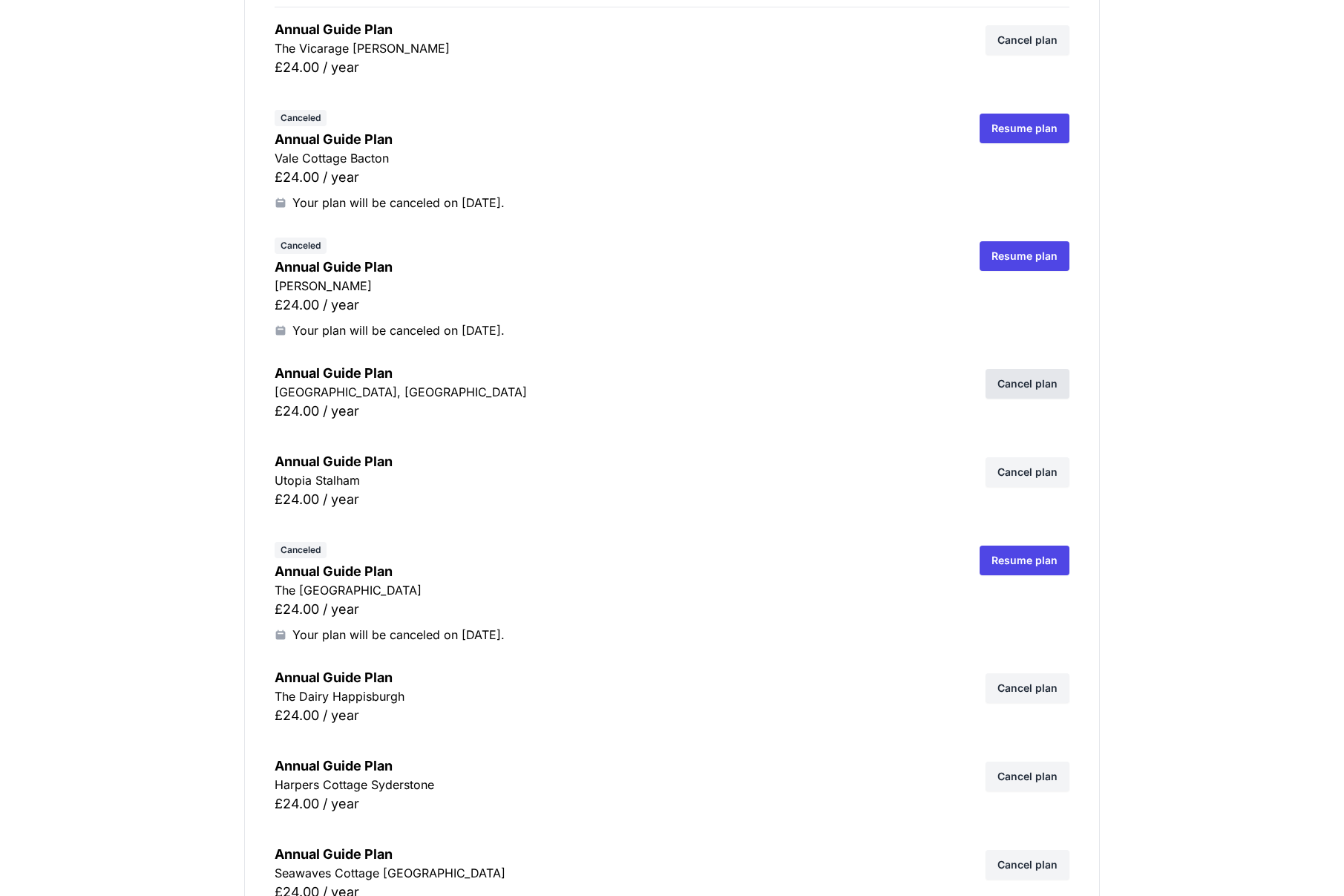
click at [1018, 388] on link "Cancel plan" at bounding box center [1027, 384] width 84 height 30
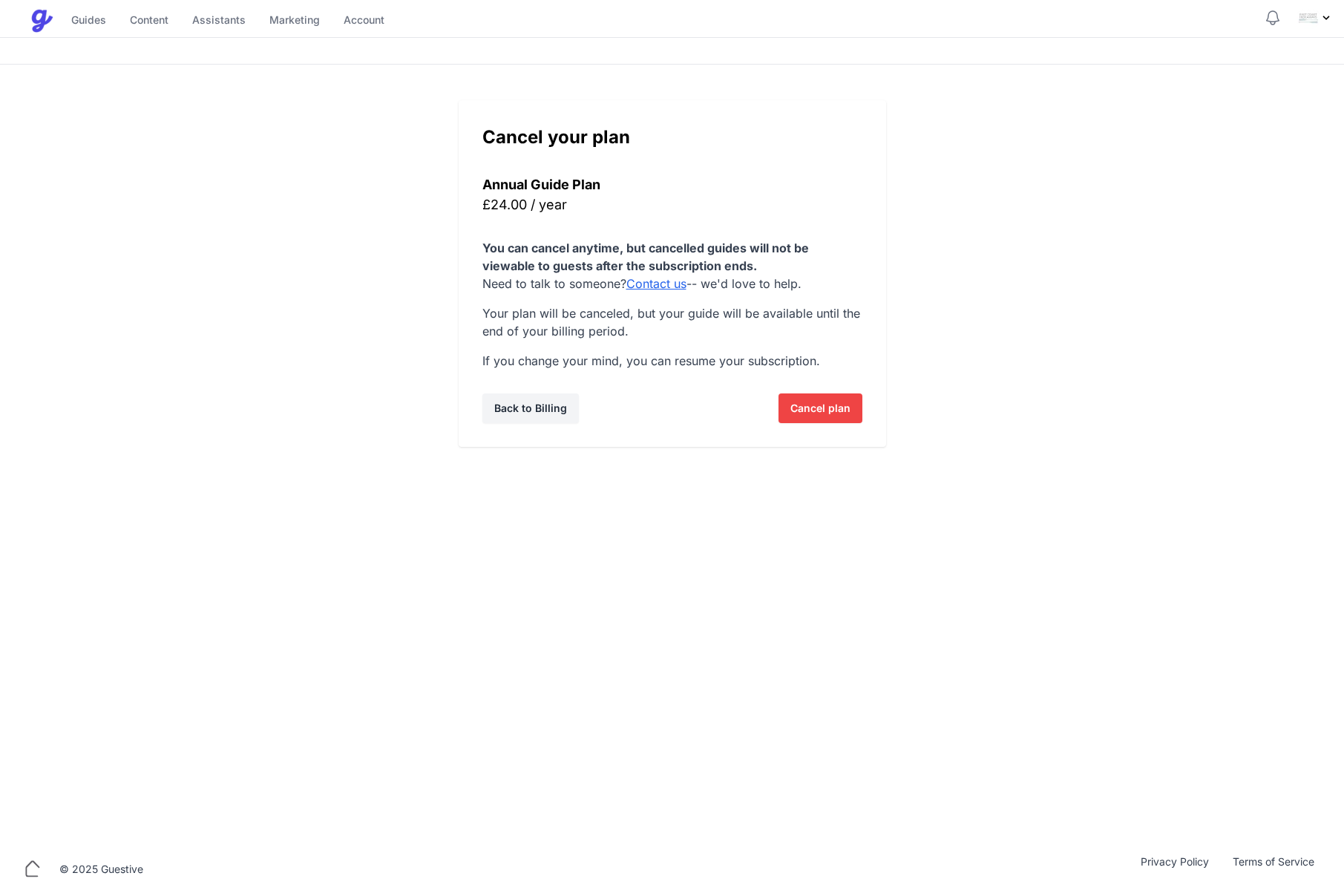
click at [829, 412] on span "Cancel plan" at bounding box center [820, 408] width 60 height 30
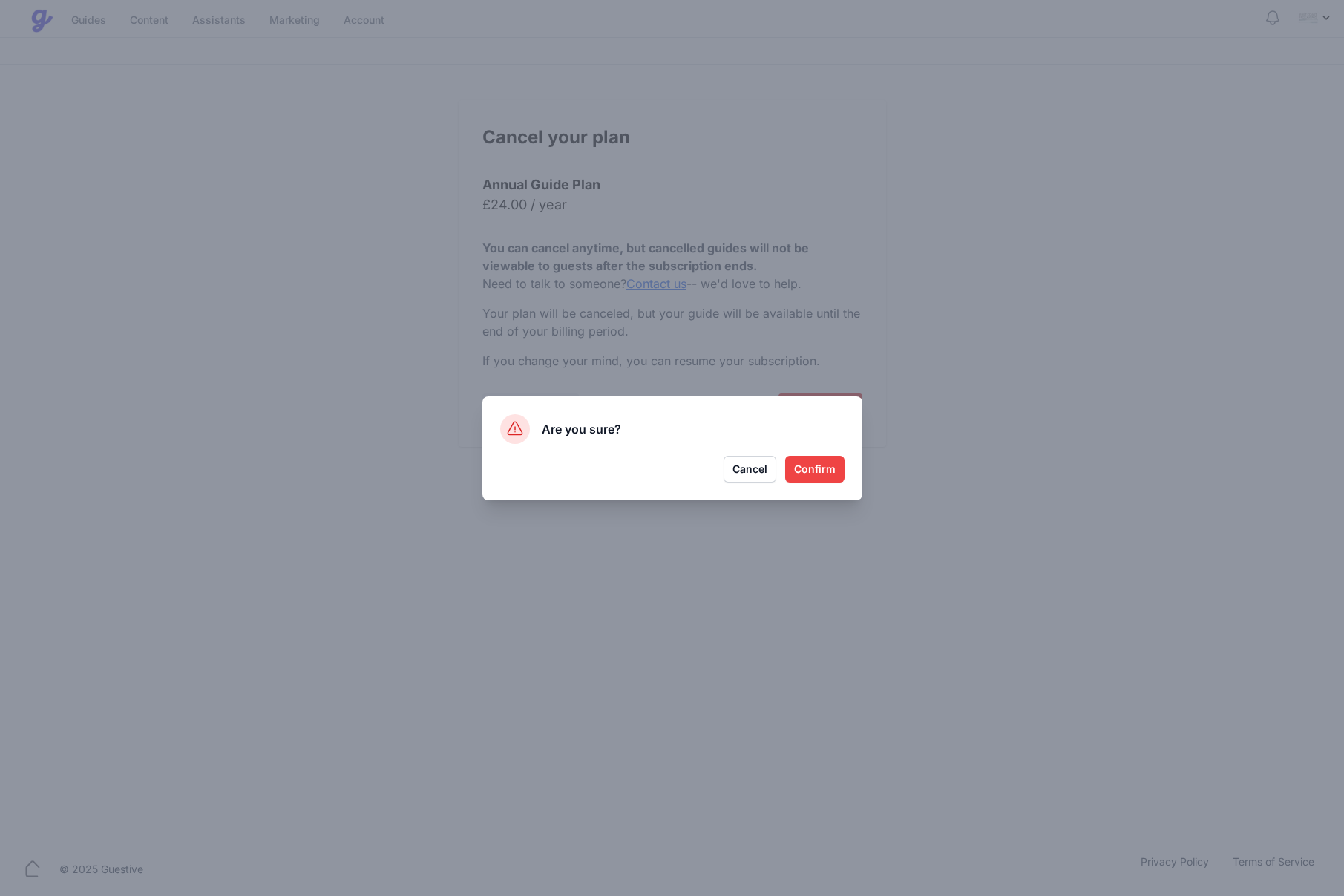
click at [808, 480] on button "Confirm" at bounding box center [815, 469] width 59 height 27
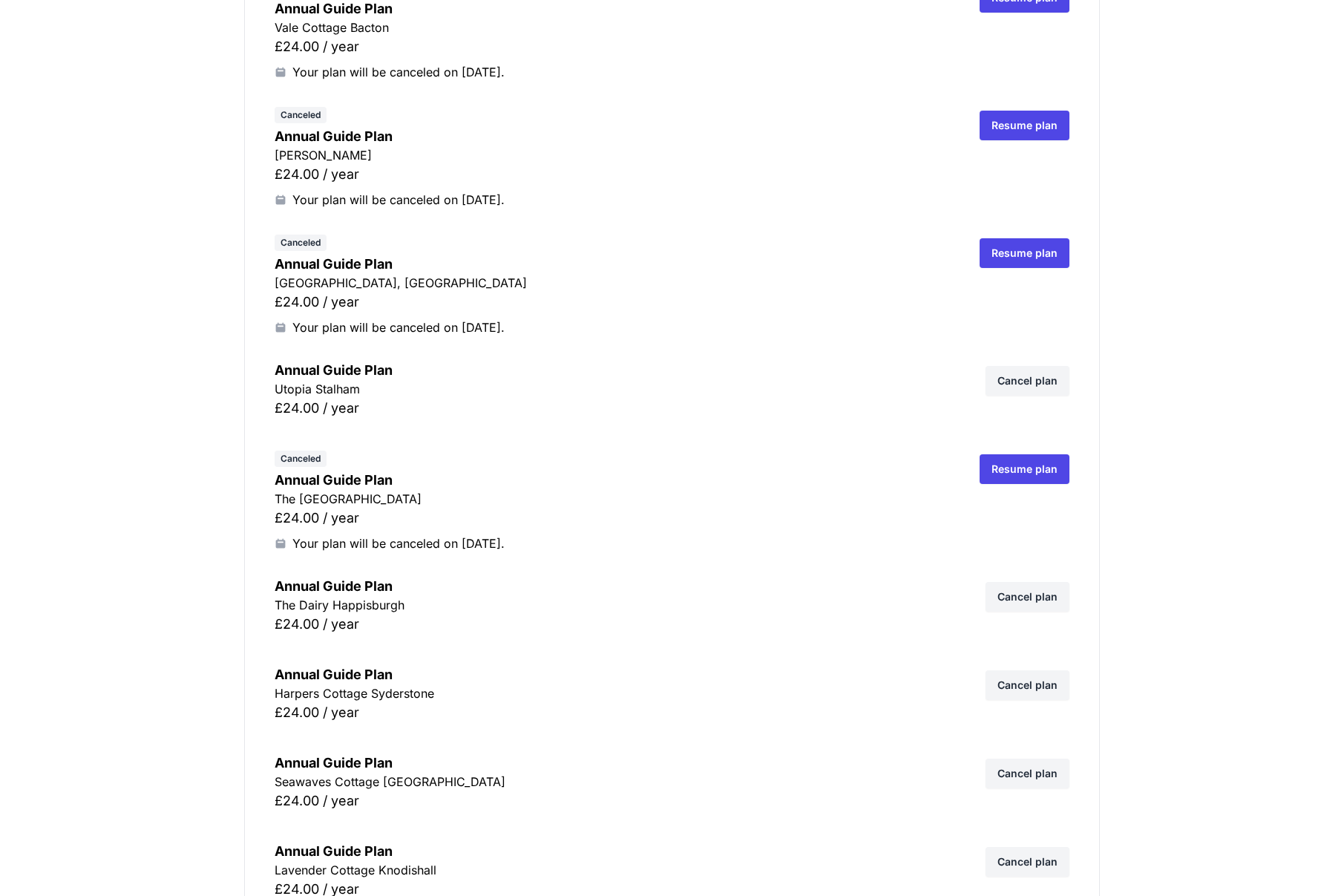
scroll to position [474, 0]
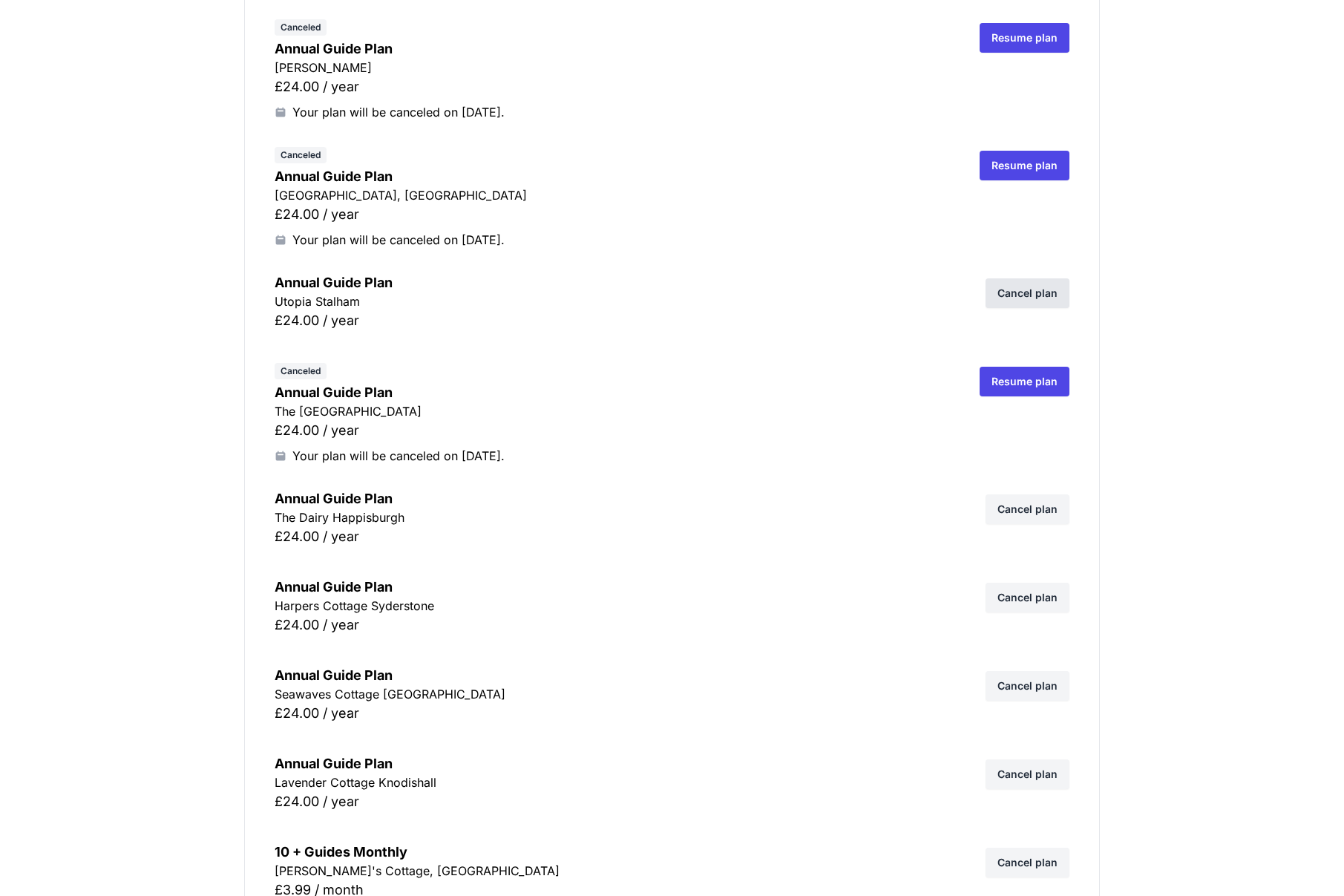
click at [1006, 301] on link "Cancel plan" at bounding box center [1027, 293] width 84 height 30
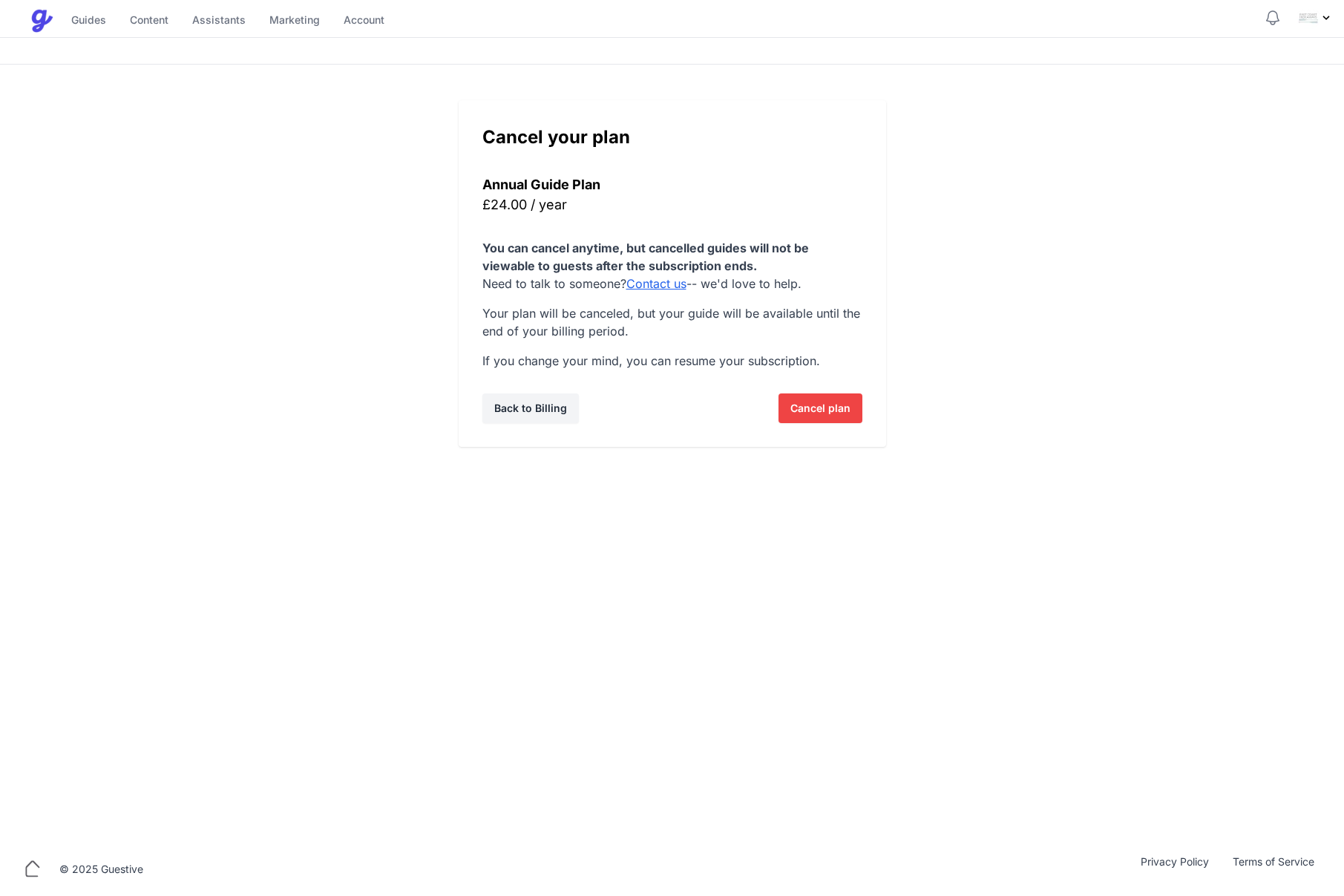
click at [830, 408] on span "Cancel plan" at bounding box center [820, 408] width 60 height 30
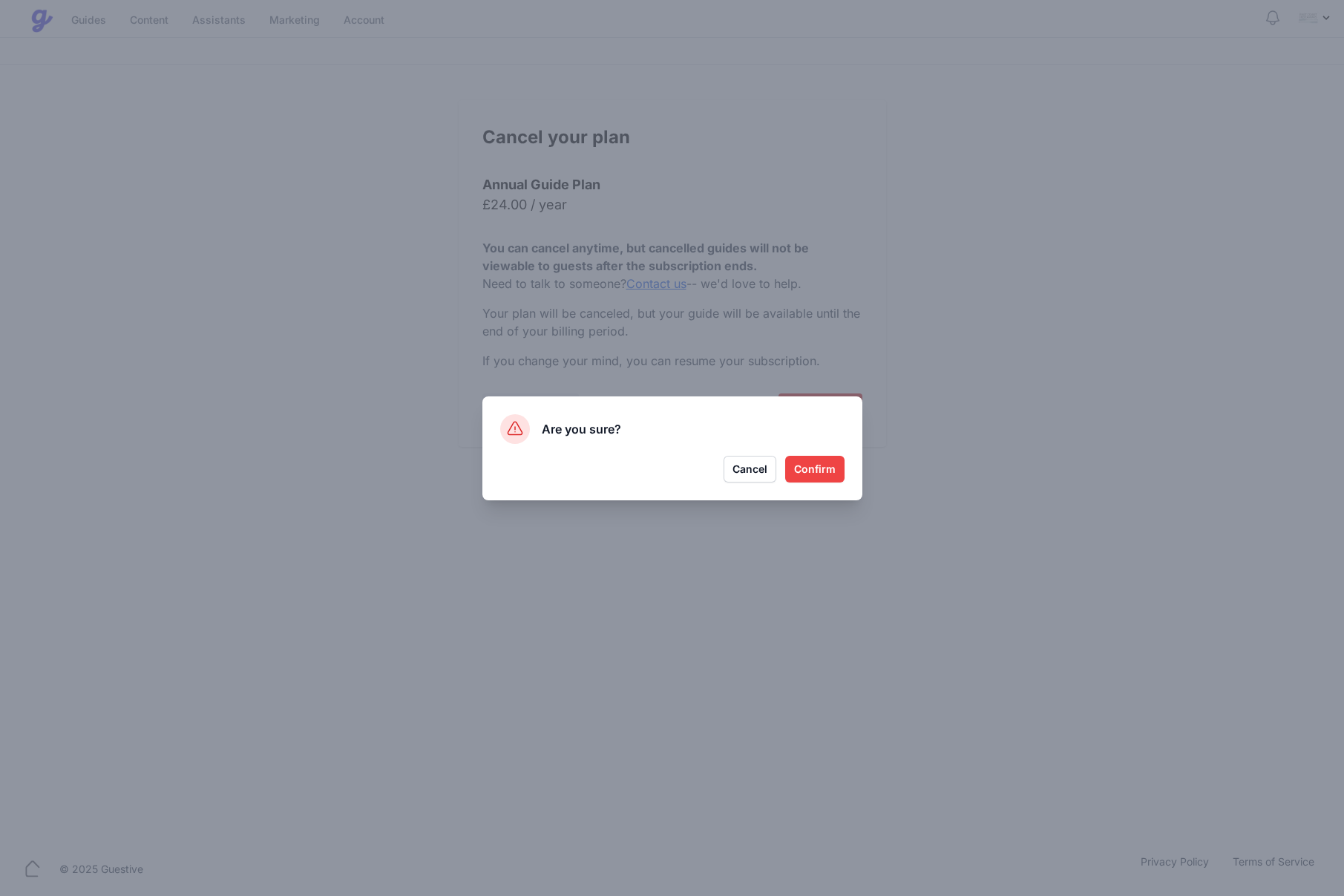
click at [821, 466] on button "Confirm" at bounding box center [815, 469] width 59 height 27
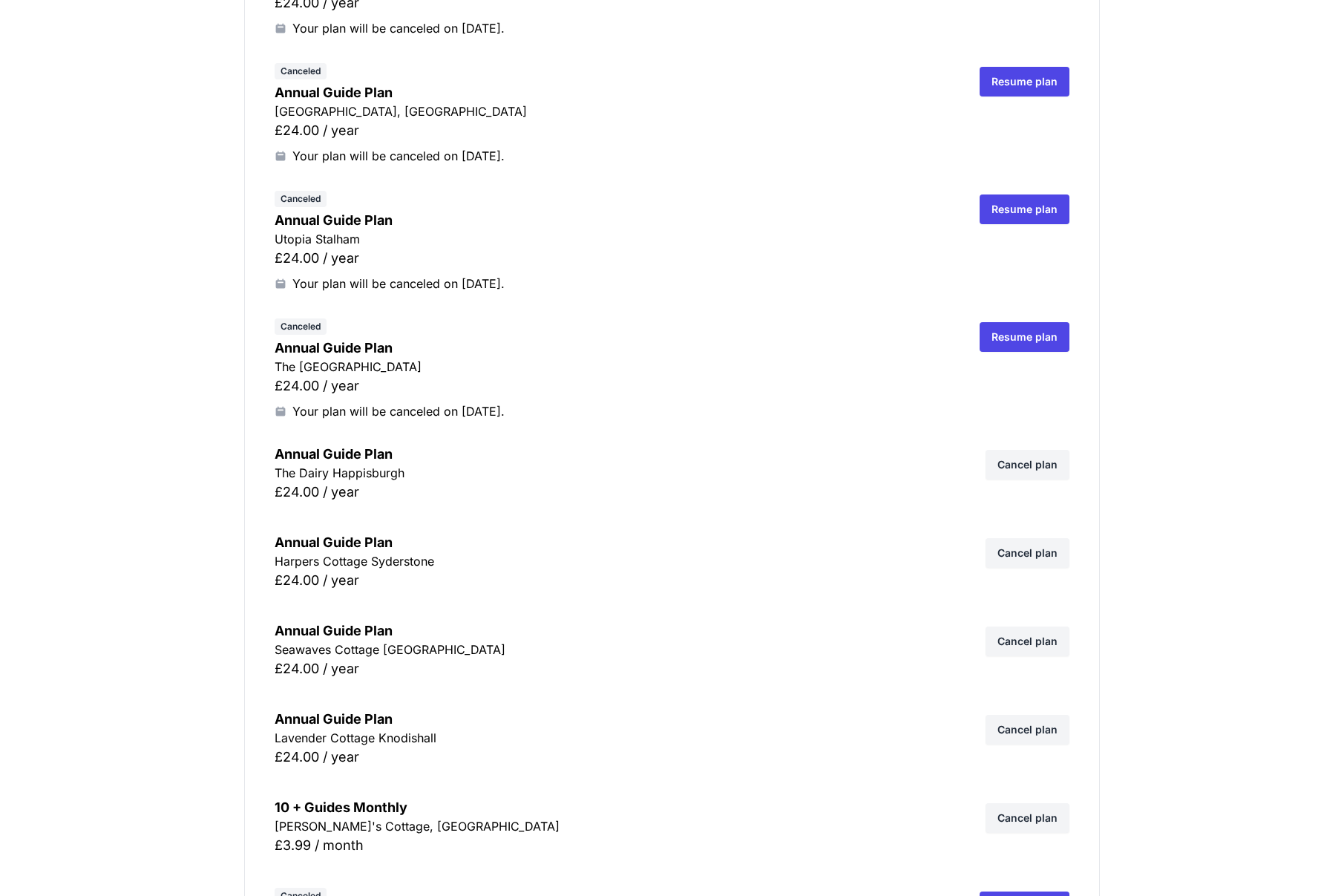
scroll to position [589, 0]
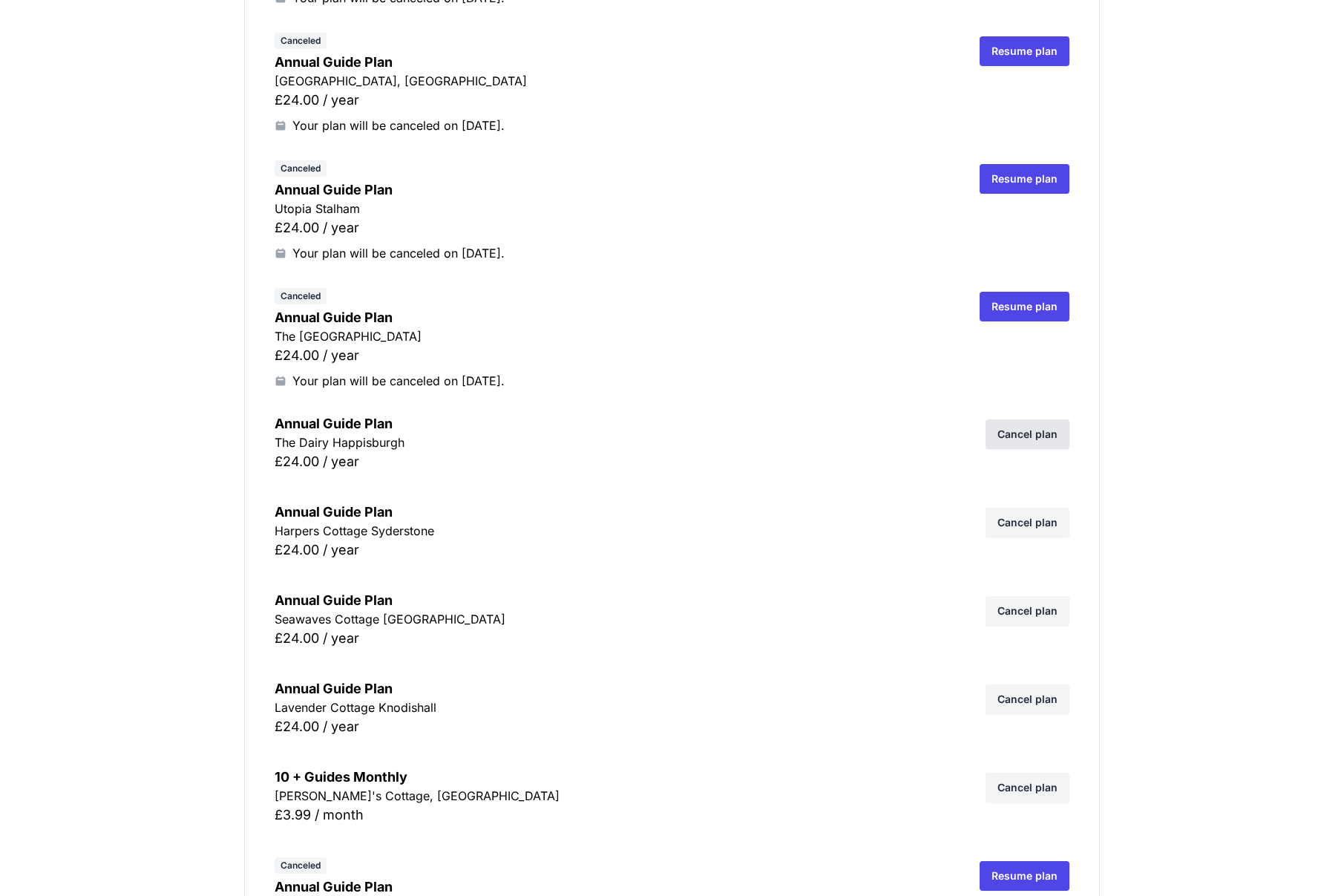
click at [1009, 434] on link "Cancel plan" at bounding box center [1027, 434] width 84 height 30
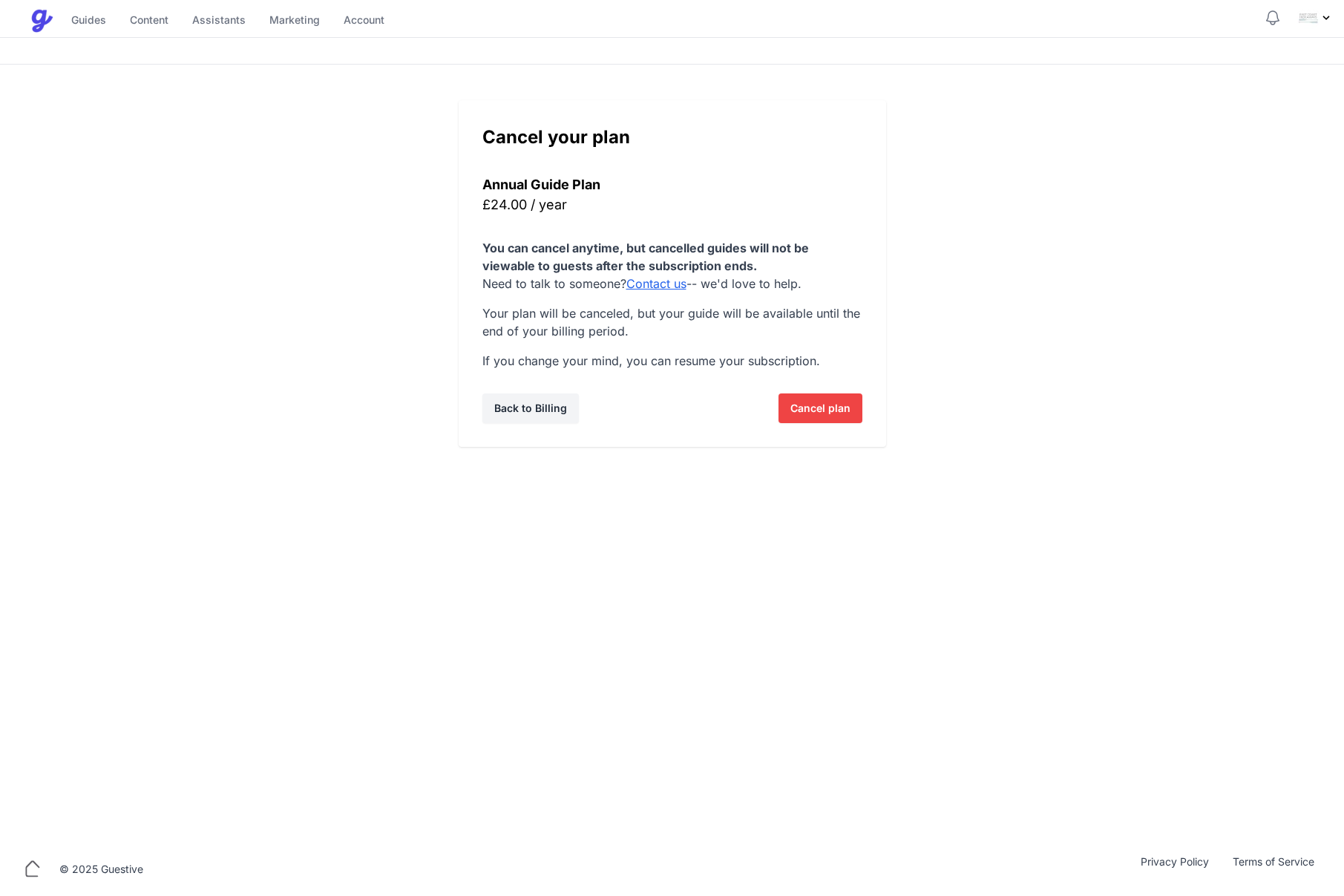
click at [820, 413] on span "Cancel plan" at bounding box center [820, 408] width 60 height 30
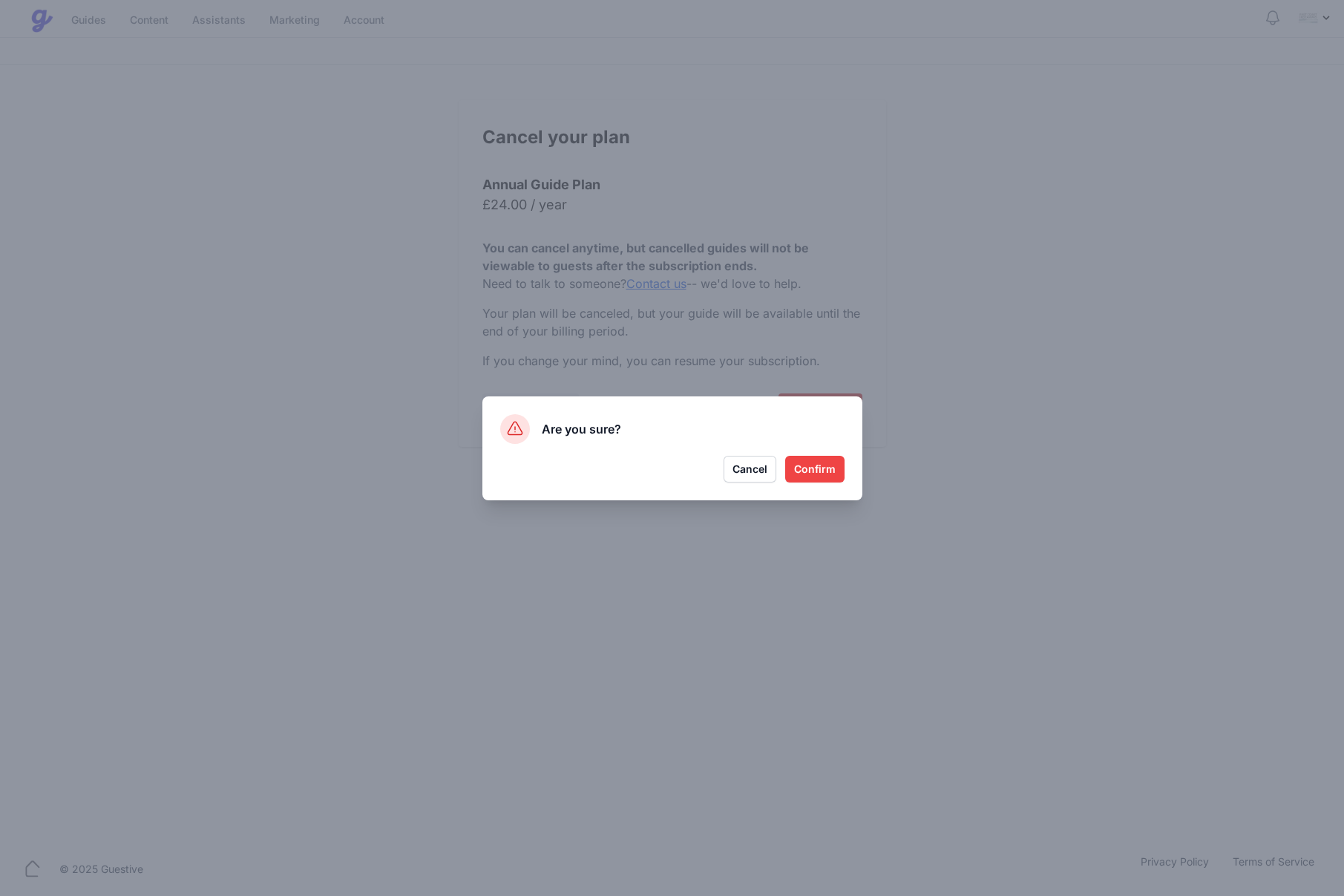
click at [823, 478] on button "Confirm" at bounding box center [815, 469] width 59 height 27
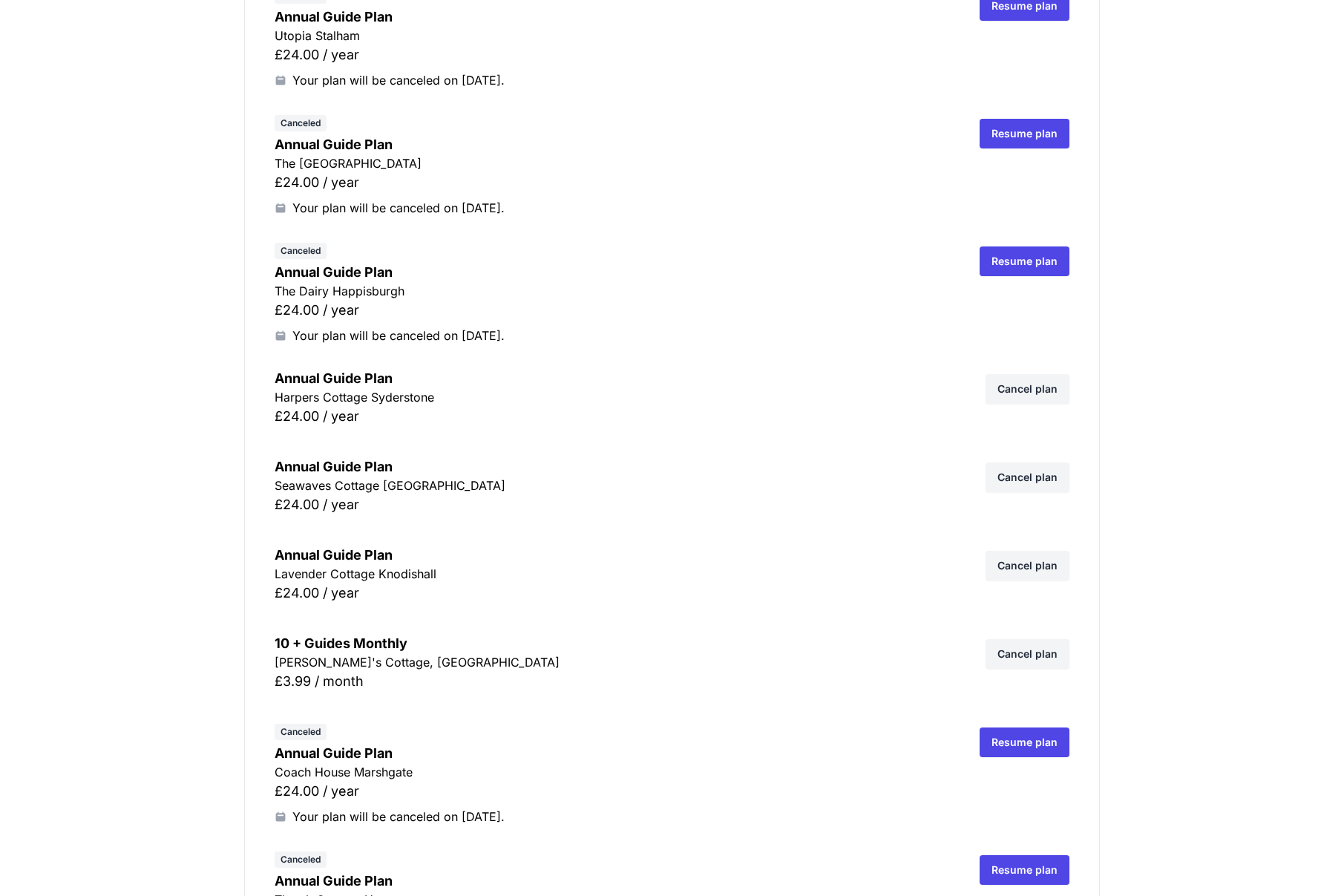
scroll to position [763, 0]
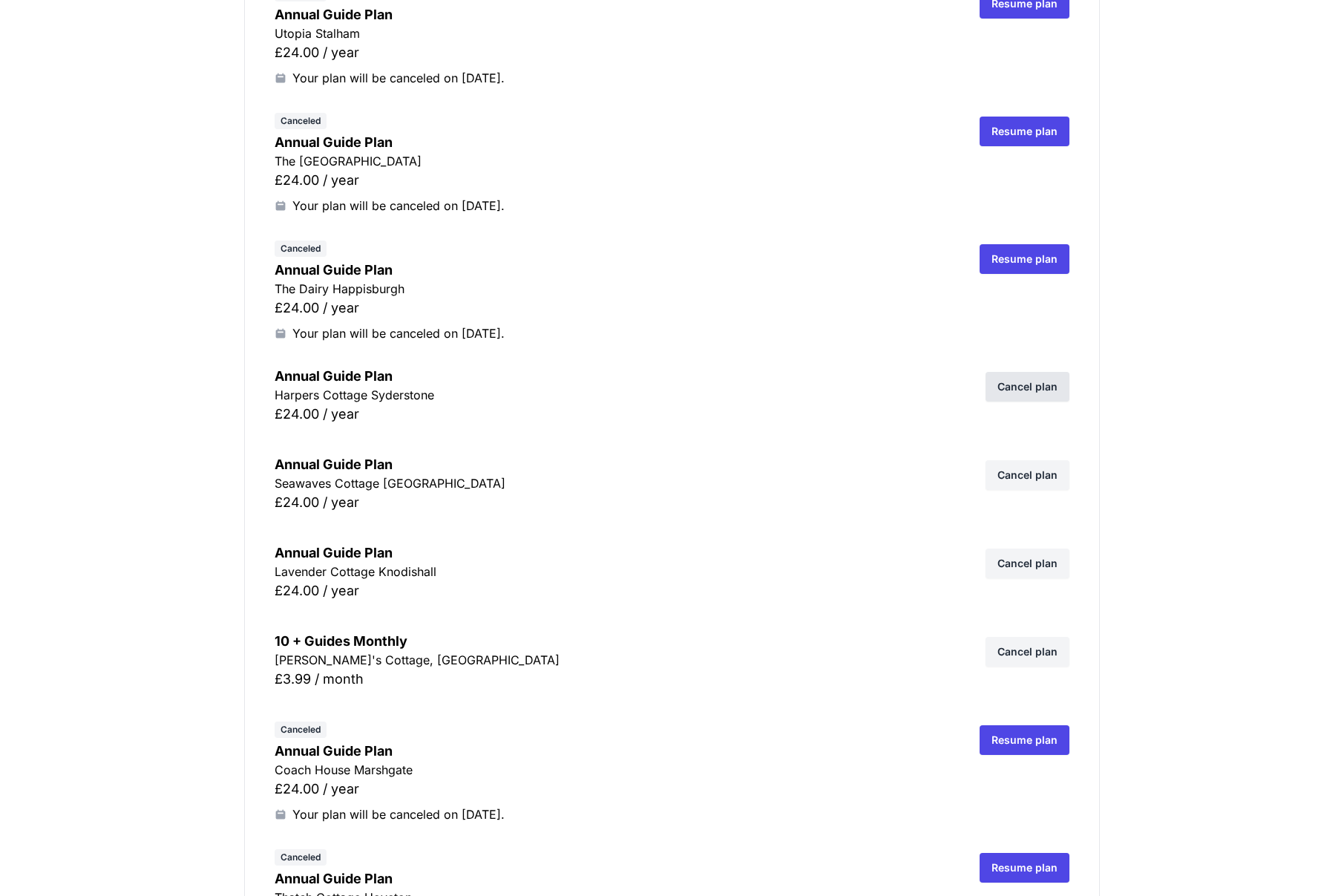
click at [1026, 393] on link "Cancel plan" at bounding box center [1027, 387] width 84 height 30
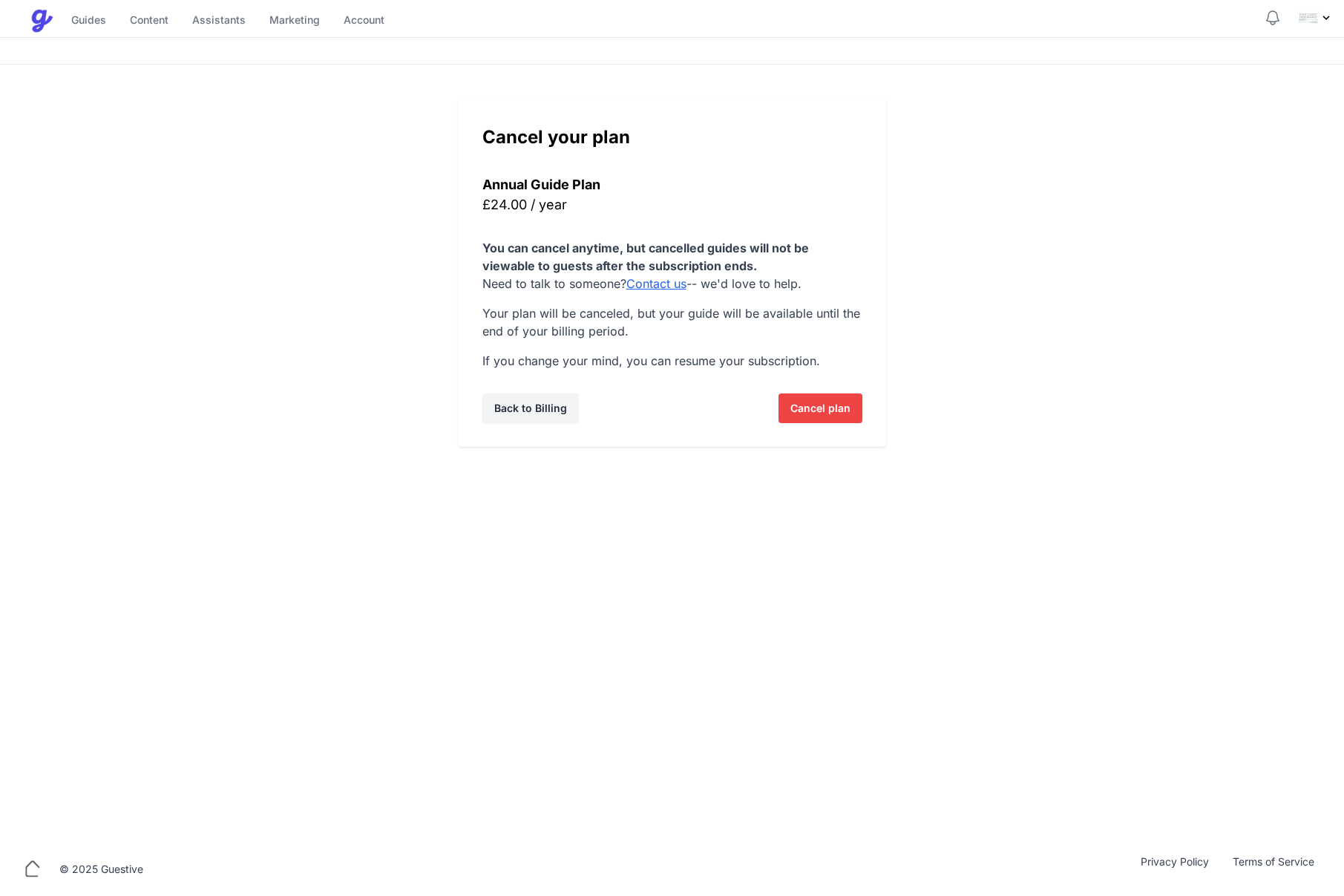
click at [834, 405] on span "Cancel plan" at bounding box center [820, 408] width 60 height 30
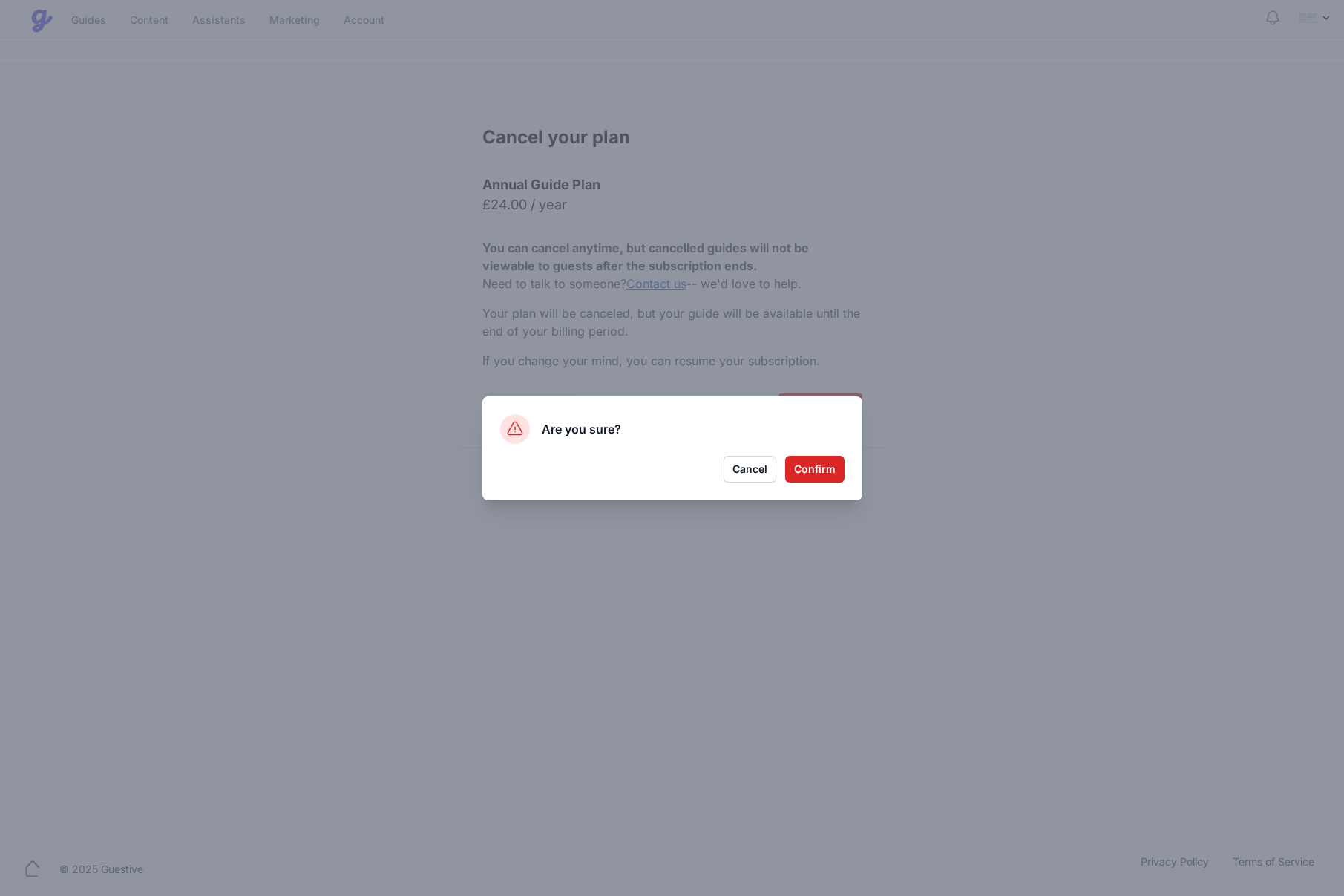
click at [810, 465] on button "Confirm" at bounding box center [815, 469] width 59 height 27
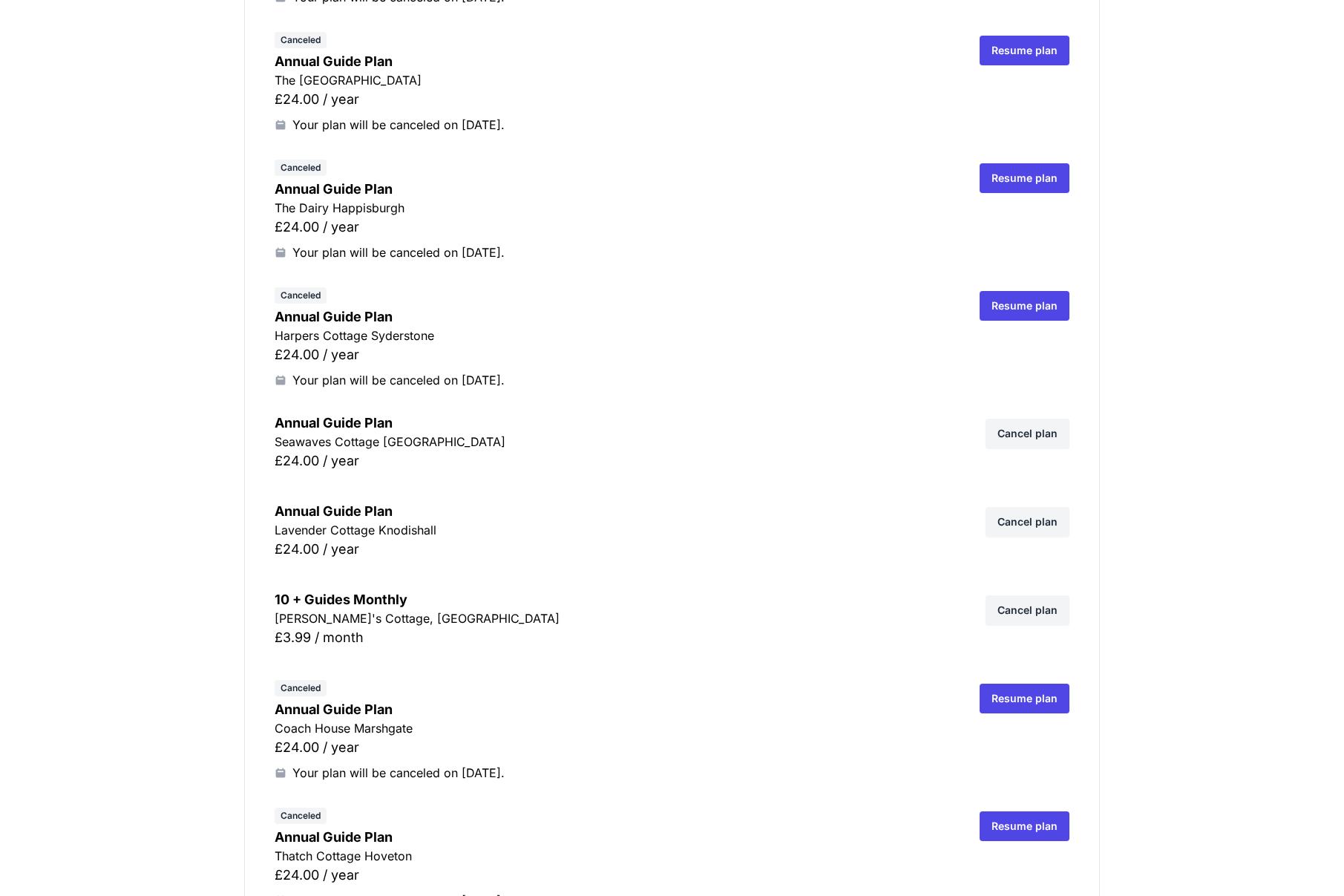
scroll to position [858, 0]
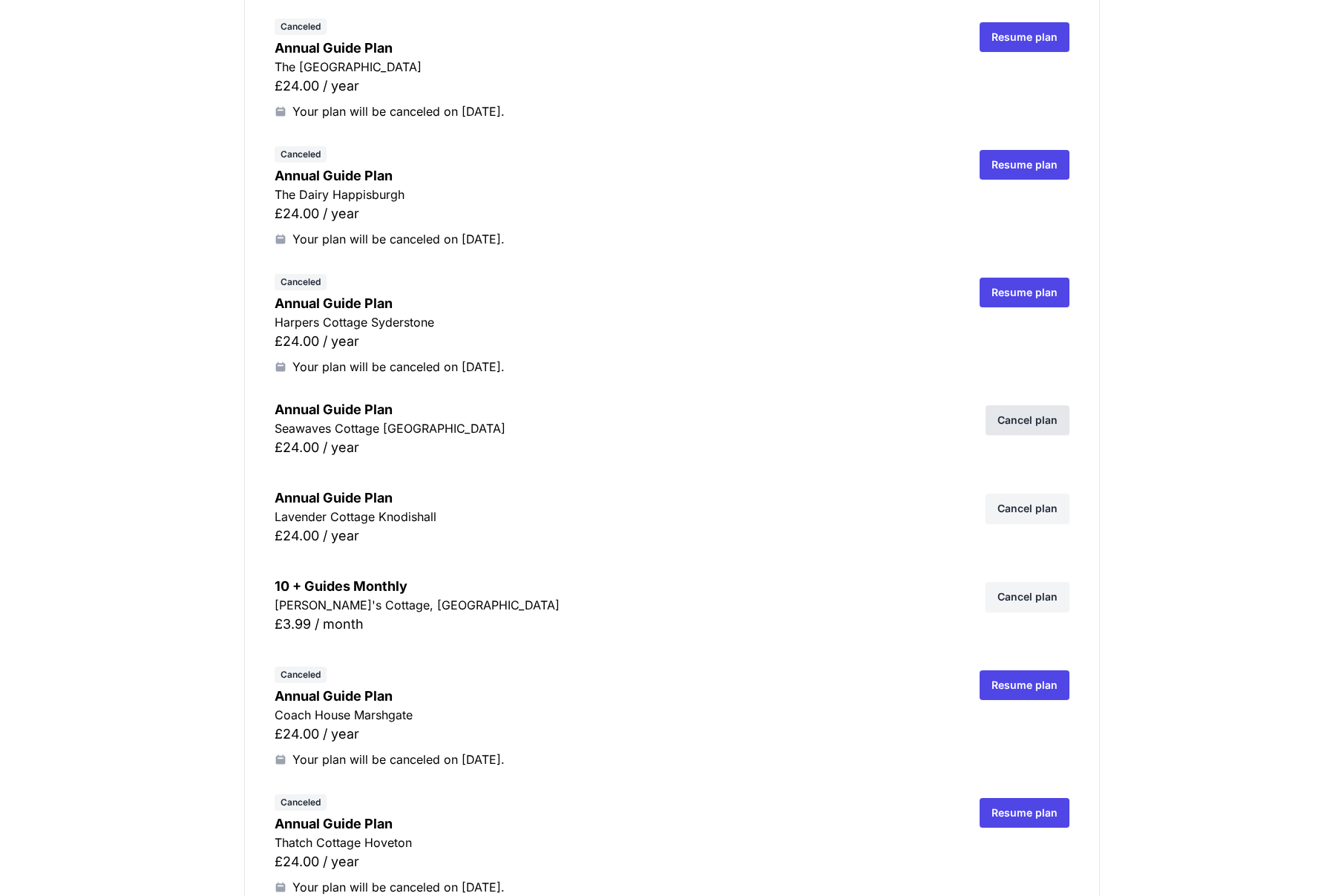
click at [1038, 411] on link "Cancel plan" at bounding box center [1027, 420] width 84 height 30
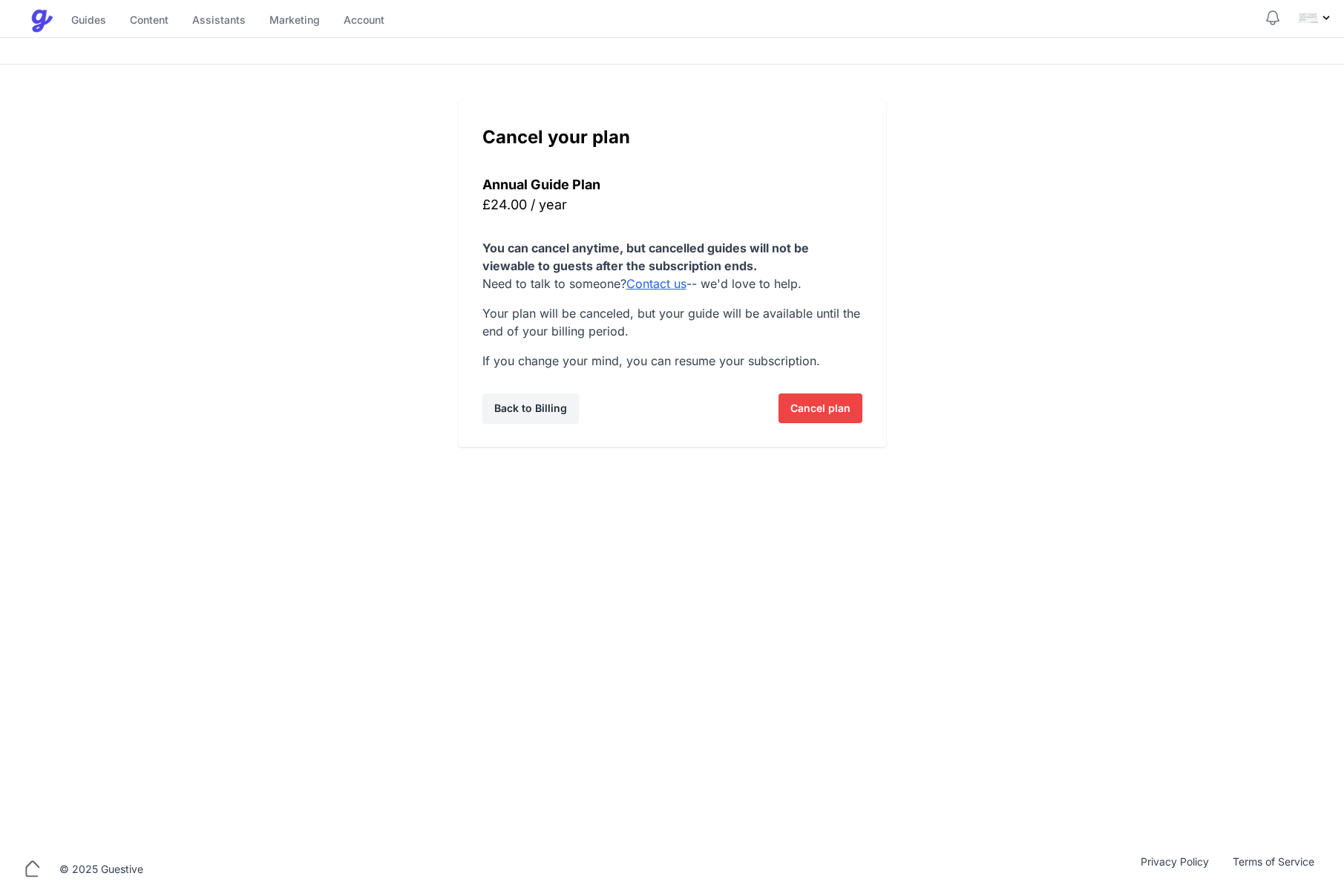
click at [839, 406] on span "Cancel plan" at bounding box center [820, 408] width 60 height 30
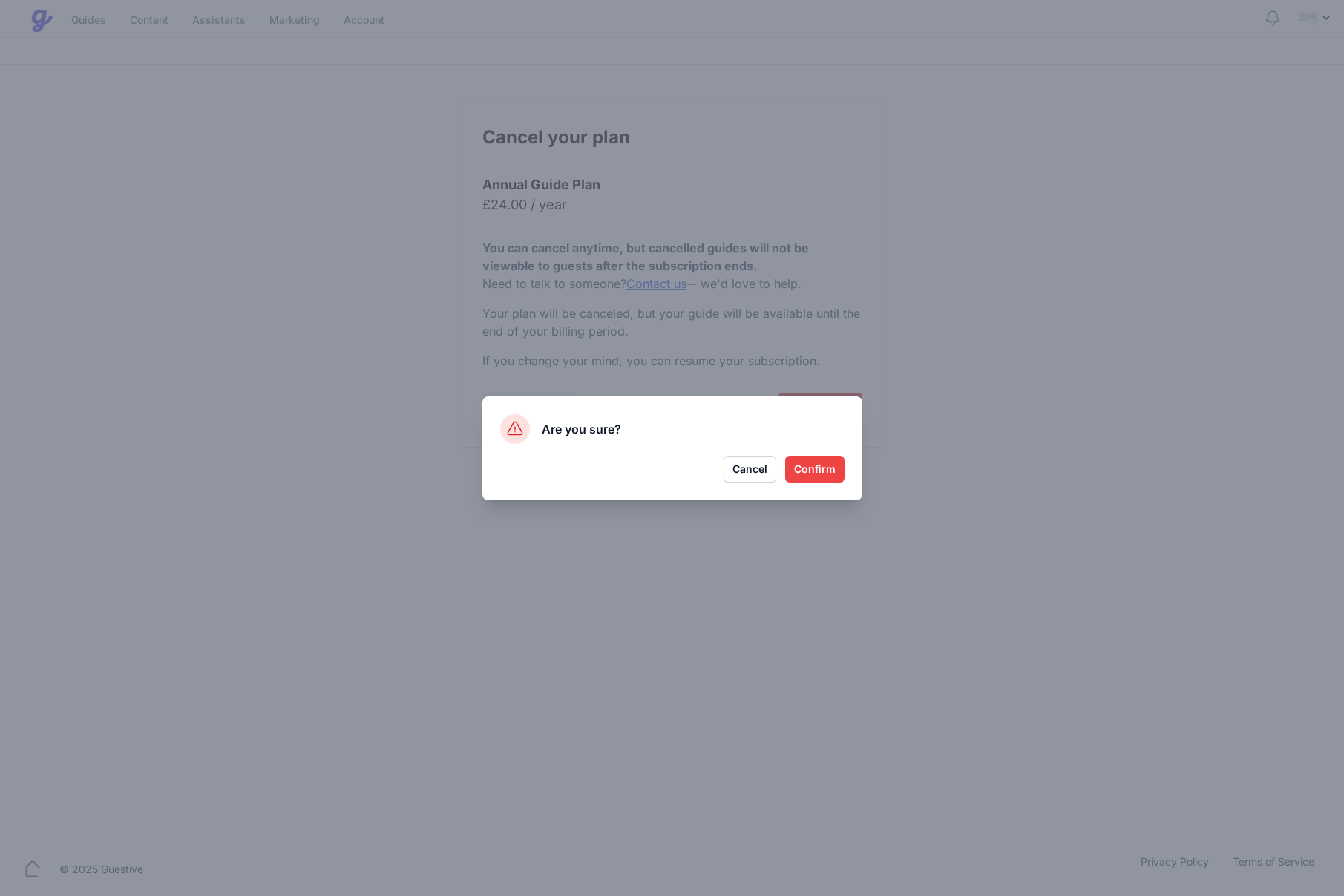
click at [819, 460] on button "Confirm" at bounding box center [815, 469] width 59 height 27
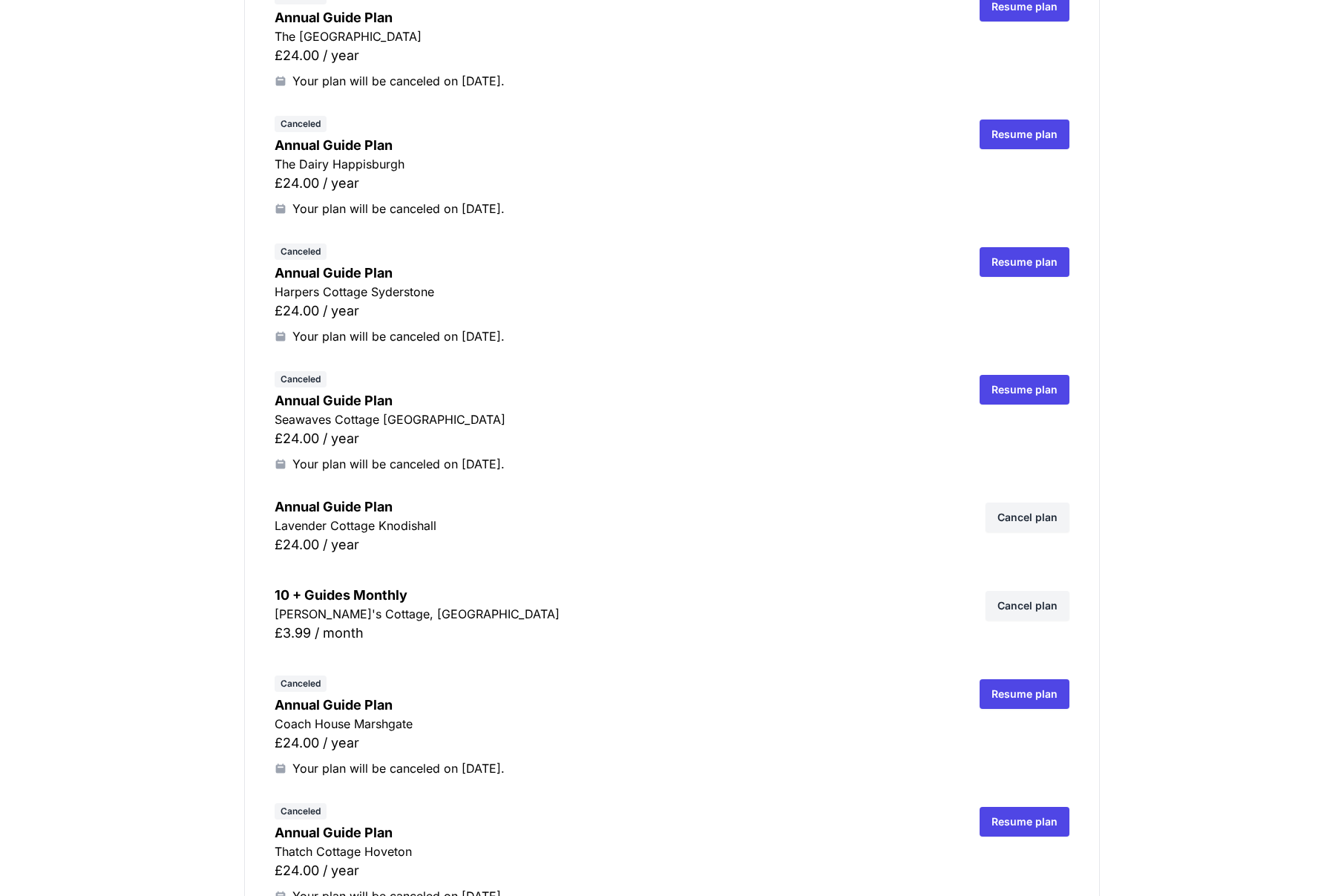
scroll to position [890, 0]
click at [1011, 517] on link "Cancel plan" at bounding box center [1027, 516] width 84 height 30
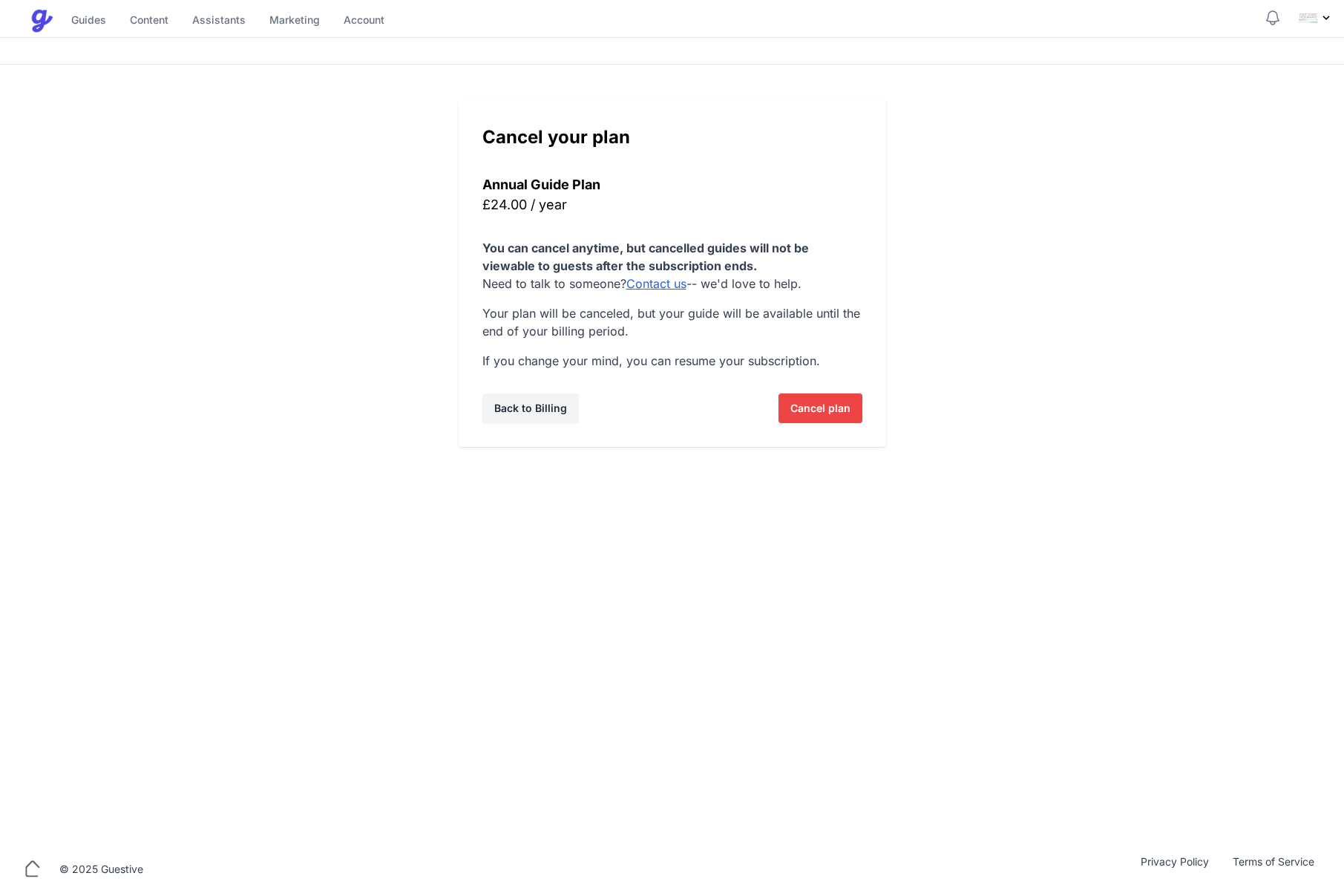
click at [843, 418] on span "Cancel plan" at bounding box center [820, 408] width 60 height 30
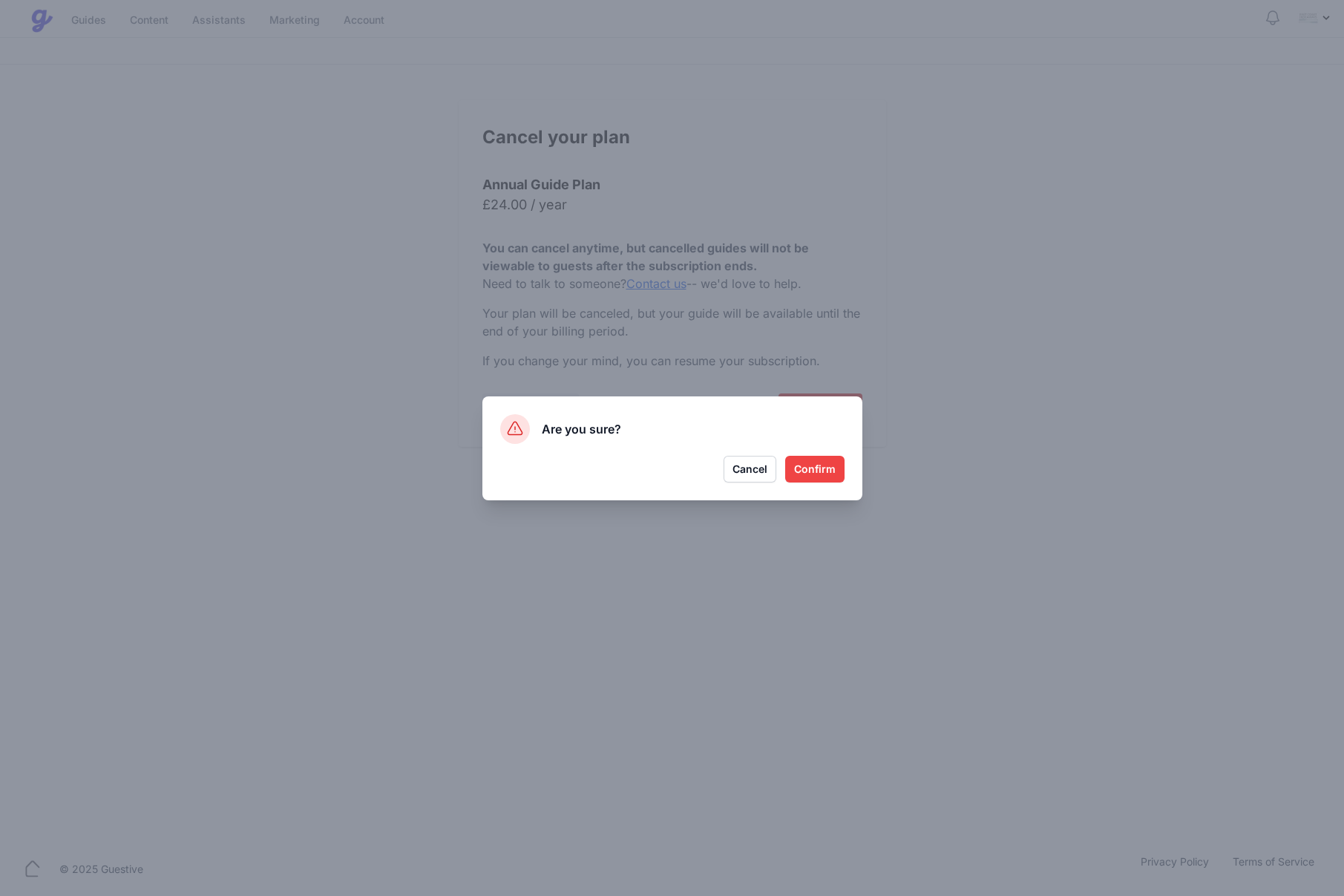
click at [817, 465] on button "Confirm" at bounding box center [815, 469] width 59 height 27
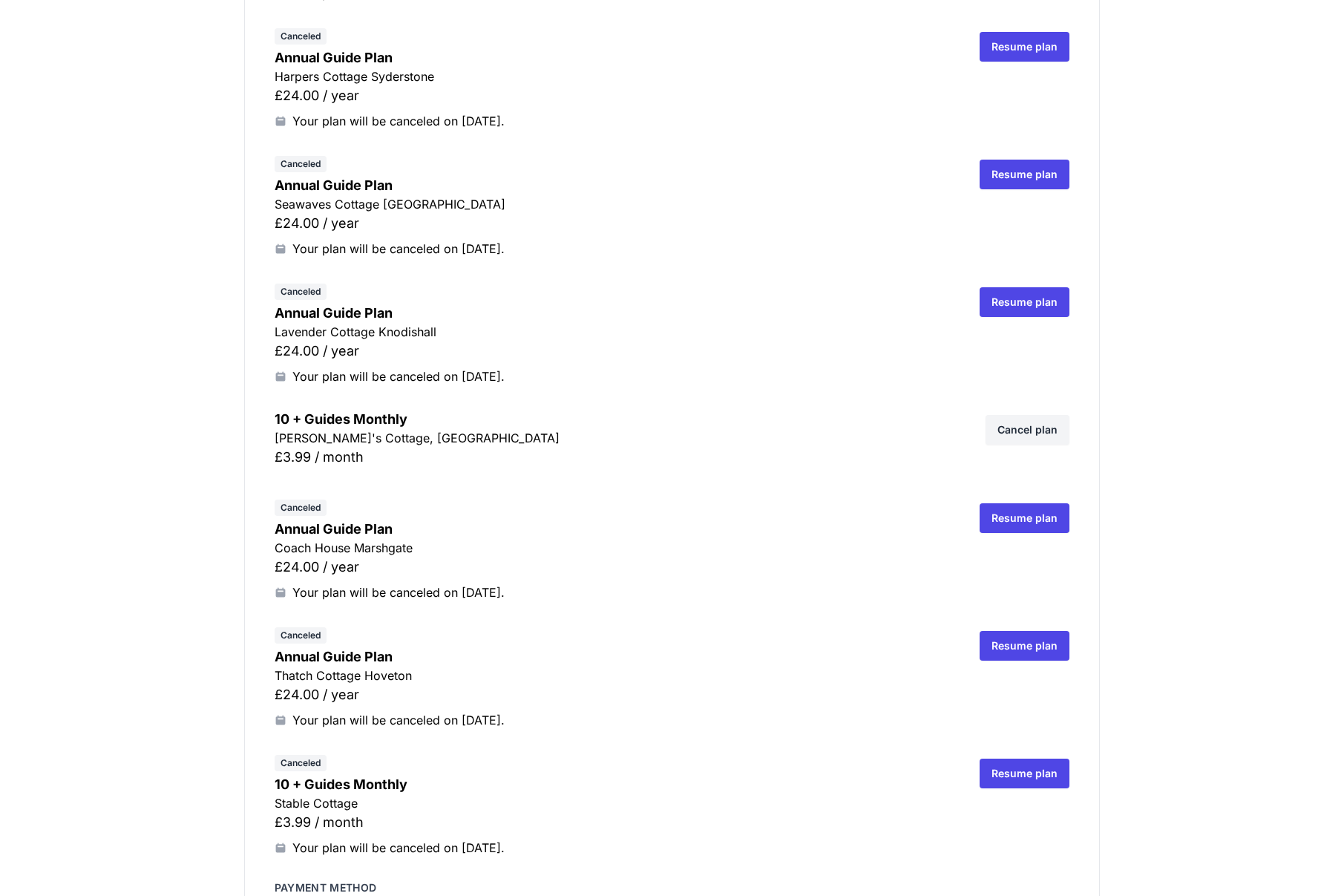
scroll to position [1108, 0]
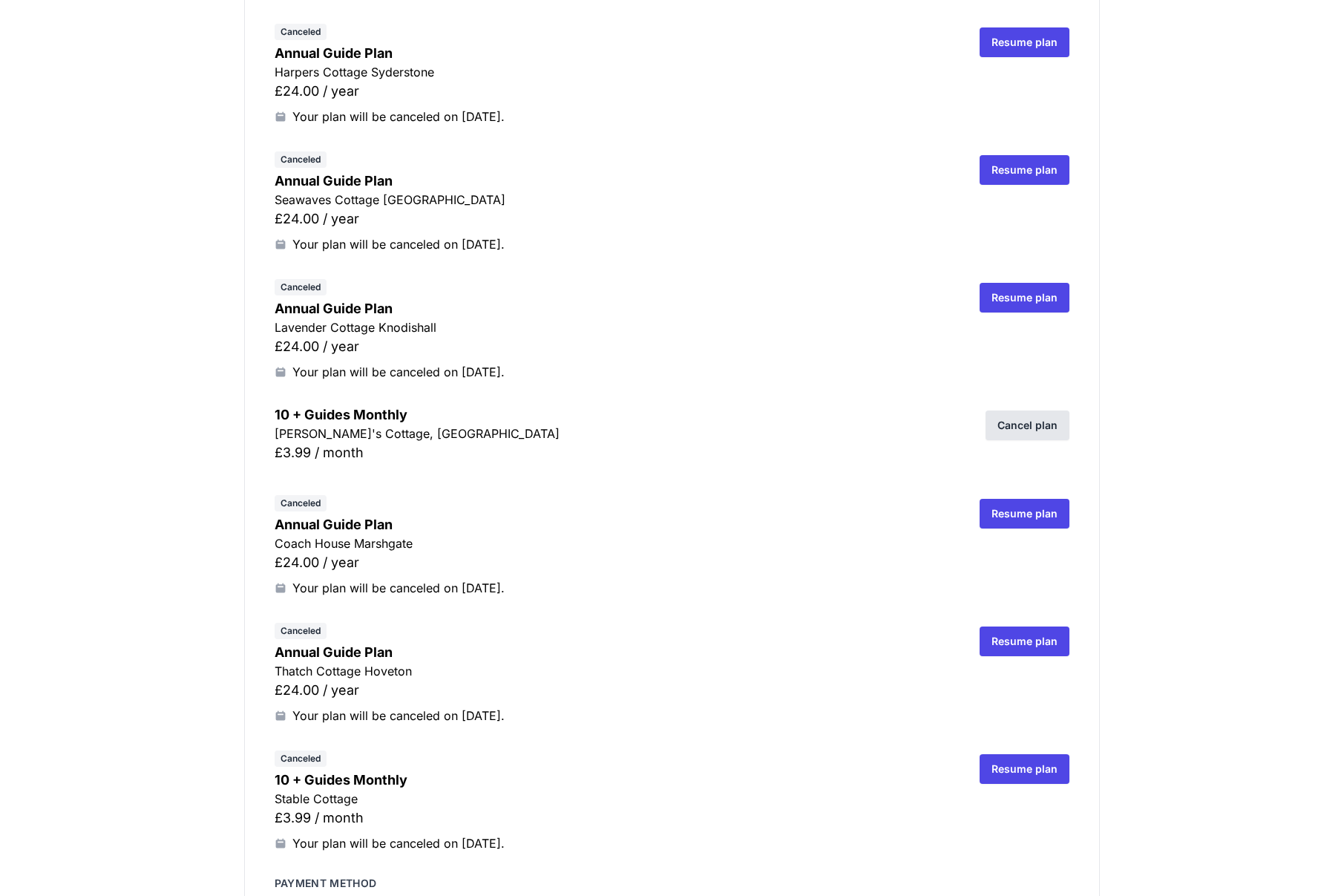
click at [1038, 433] on link "Cancel plan" at bounding box center [1027, 425] width 84 height 30
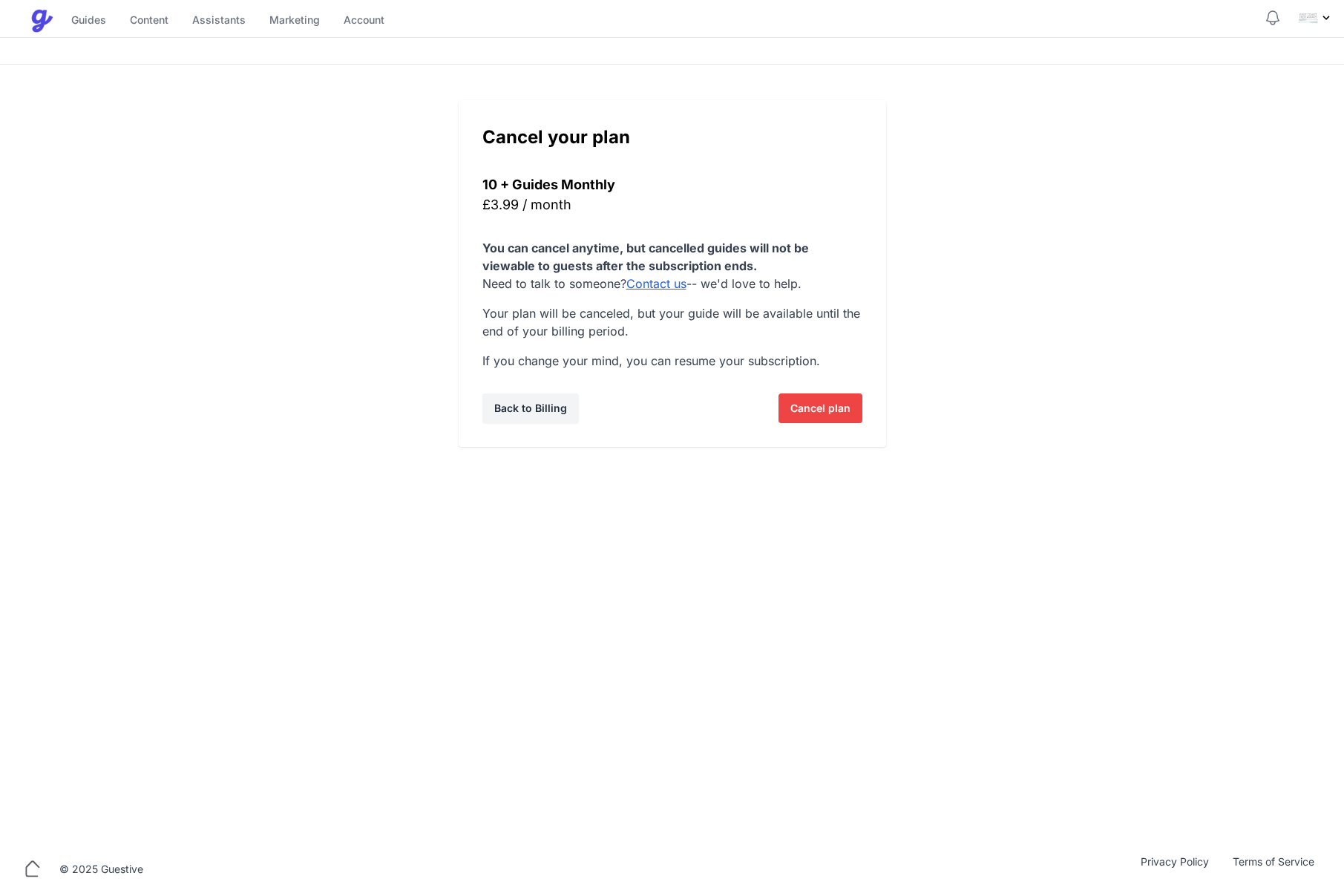
click at [815, 408] on span "Cancel plan" at bounding box center [820, 408] width 60 height 30
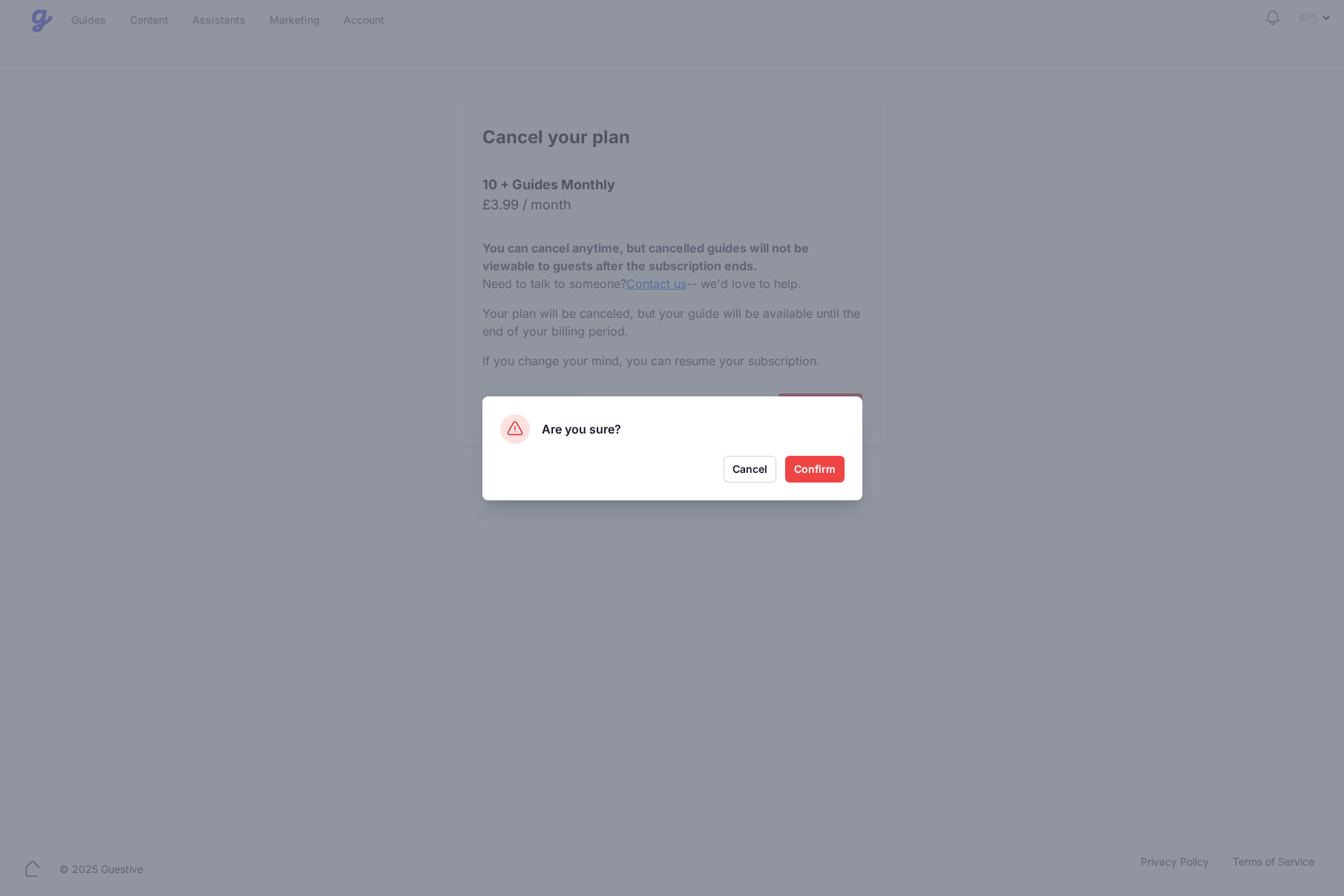
click at [822, 472] on button "Confirm" at bounding box center [815, 469] width 59 height 27
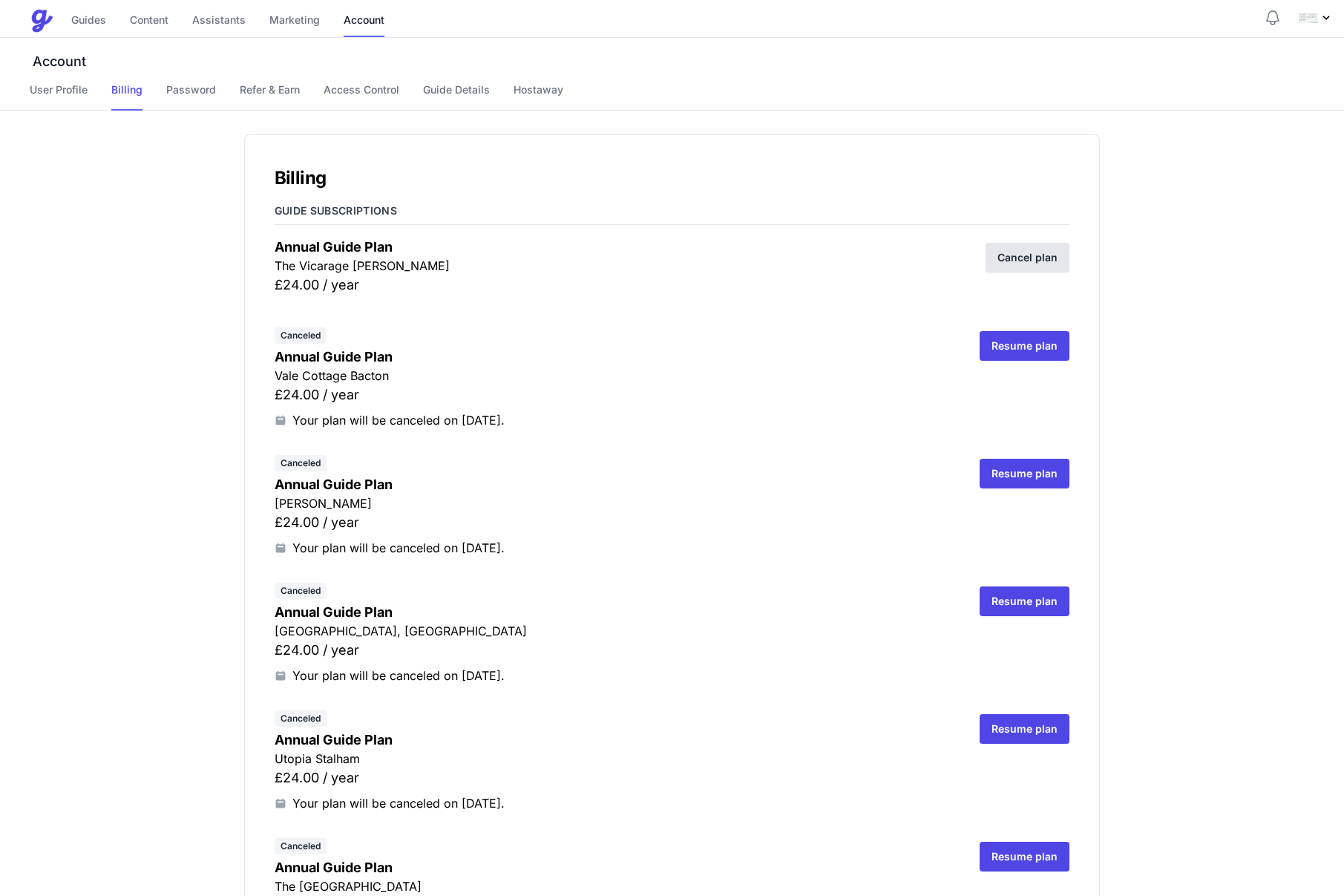
click at [1028, 256] on link "Cancel plan" at bounding box center [1027, 257] width 84 height 30
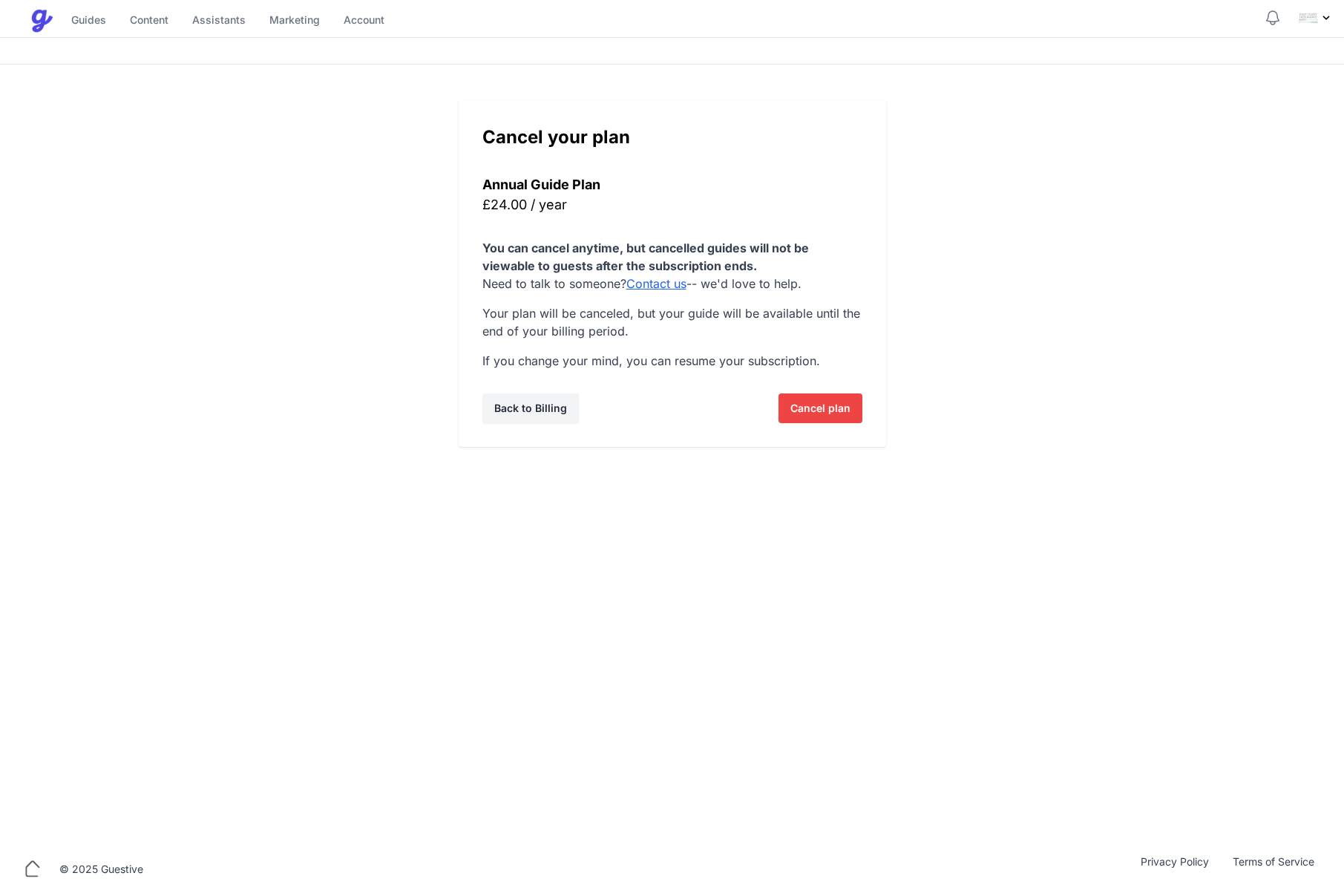
click at [837, 412] on span "Cancel plan" at bounding box center [820, 408] width 60 height 30
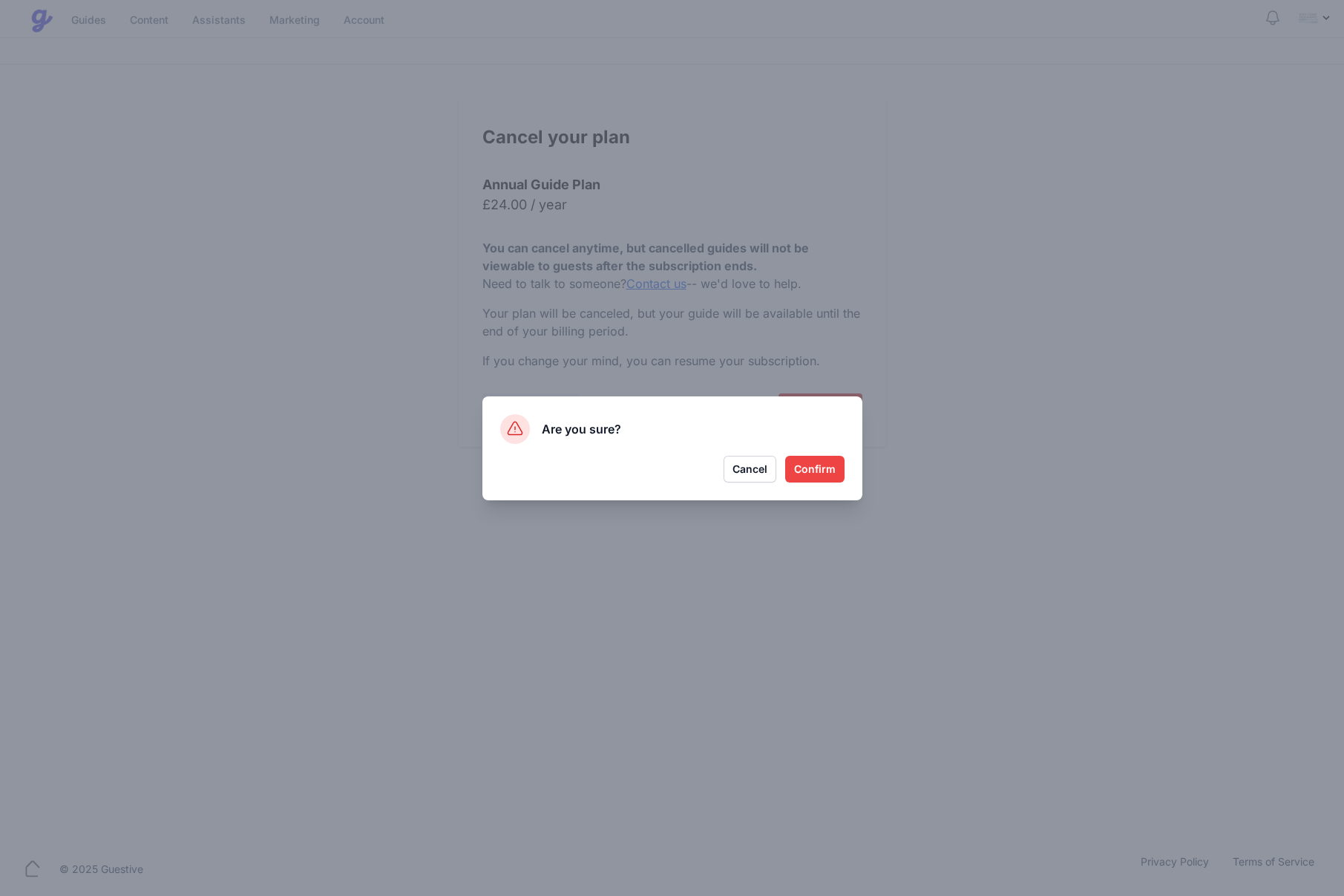
click at [836, 476] on button "Confirm" at bounding box center [815, 469] width 59 height 27
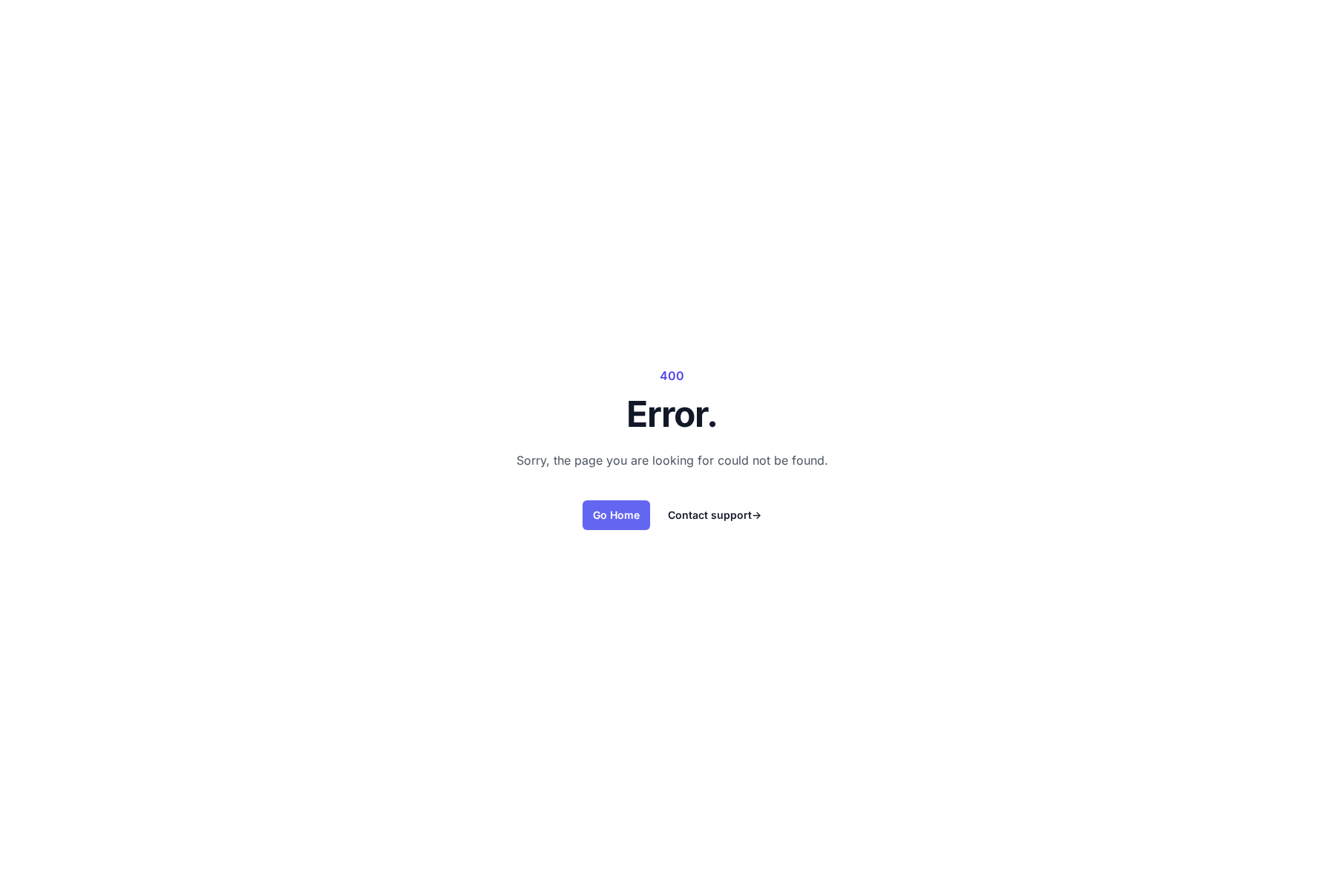
click at [615, 510] on link "Go Home" at bounding box center [616, 515] width 67 height 30
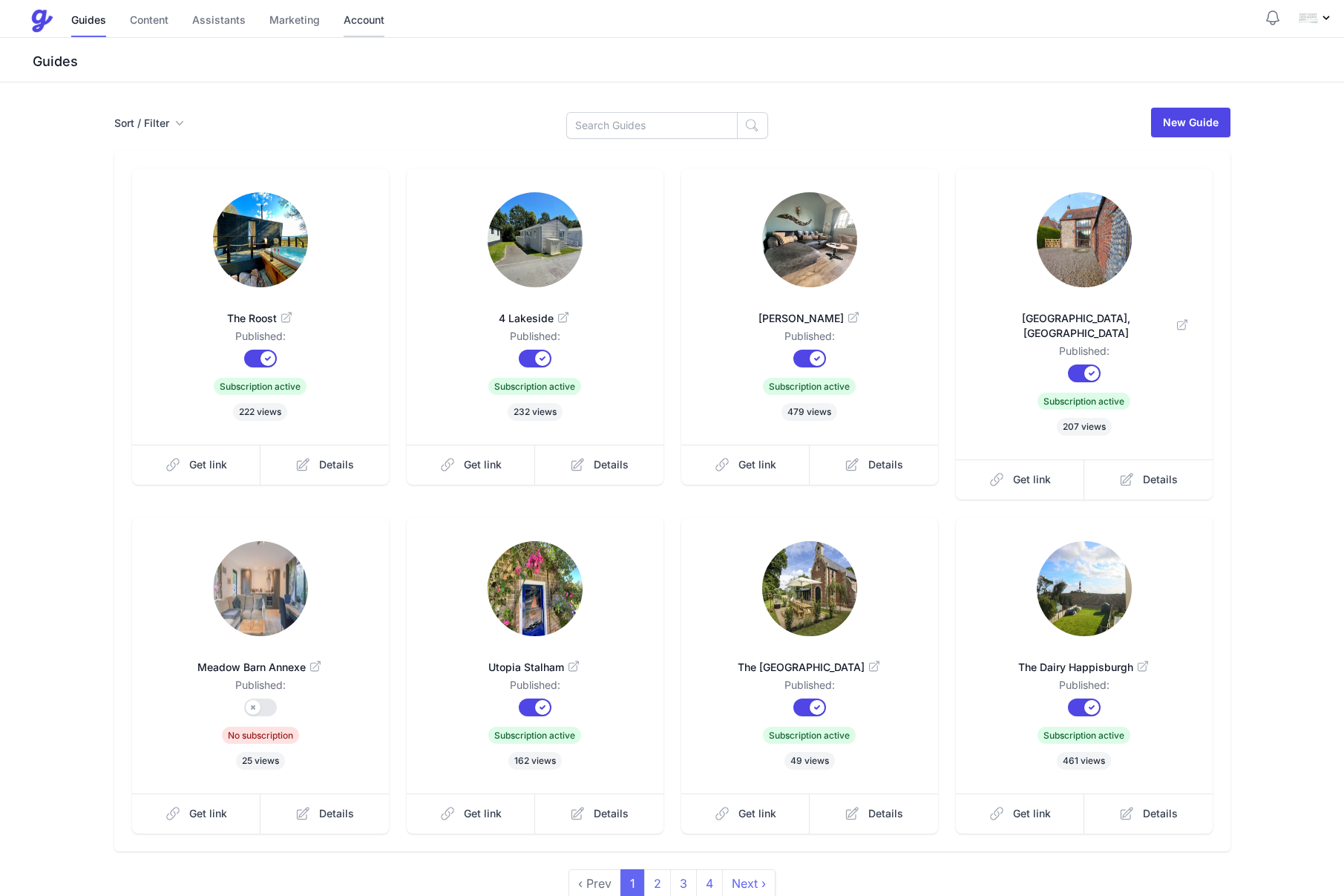
click at [361, 25] on link "Account" at bounding box center [364, 21] width 41 height 32
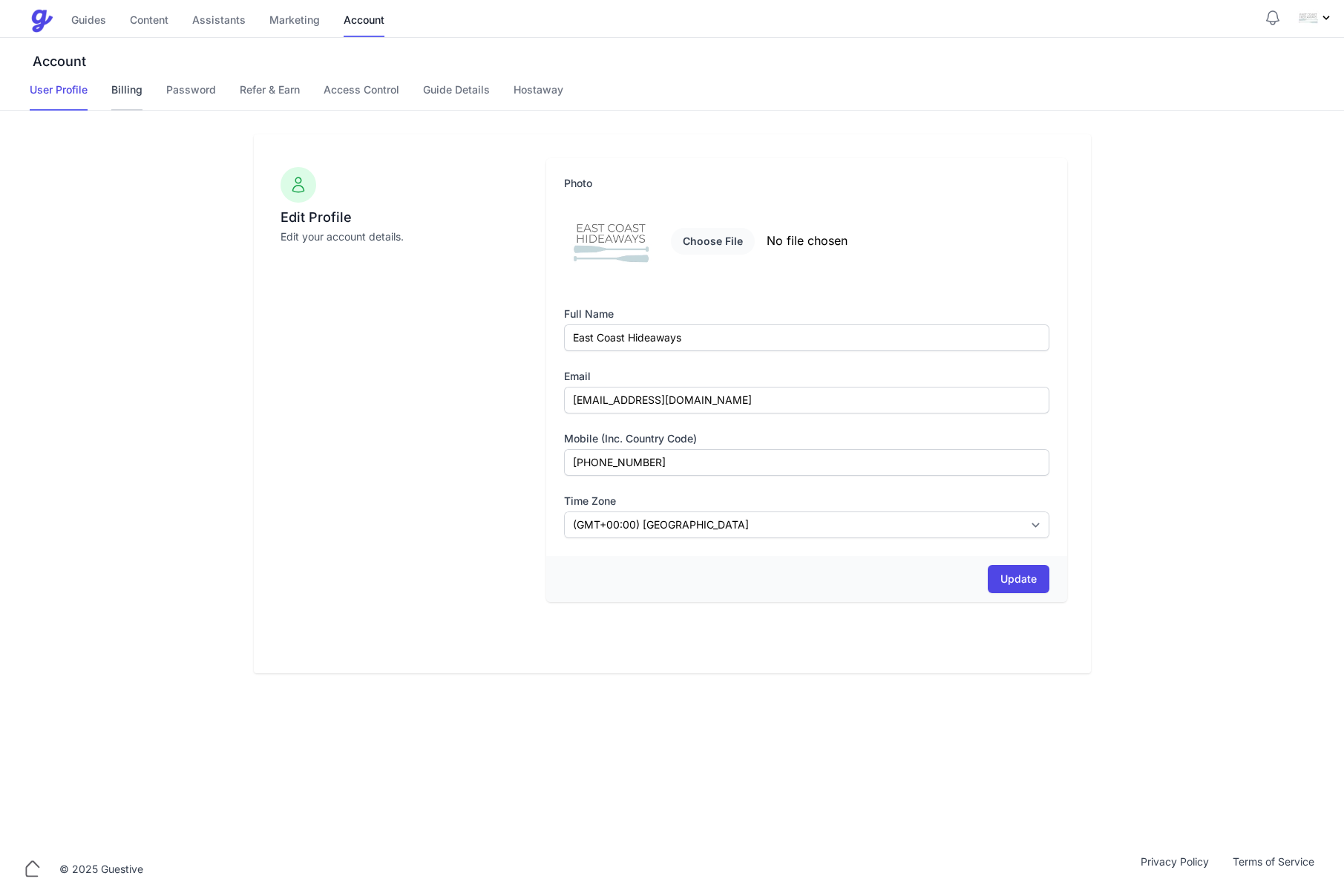
click at [126, 99] on link "Billing" at bounding box center [127, 96] width 31 height 29
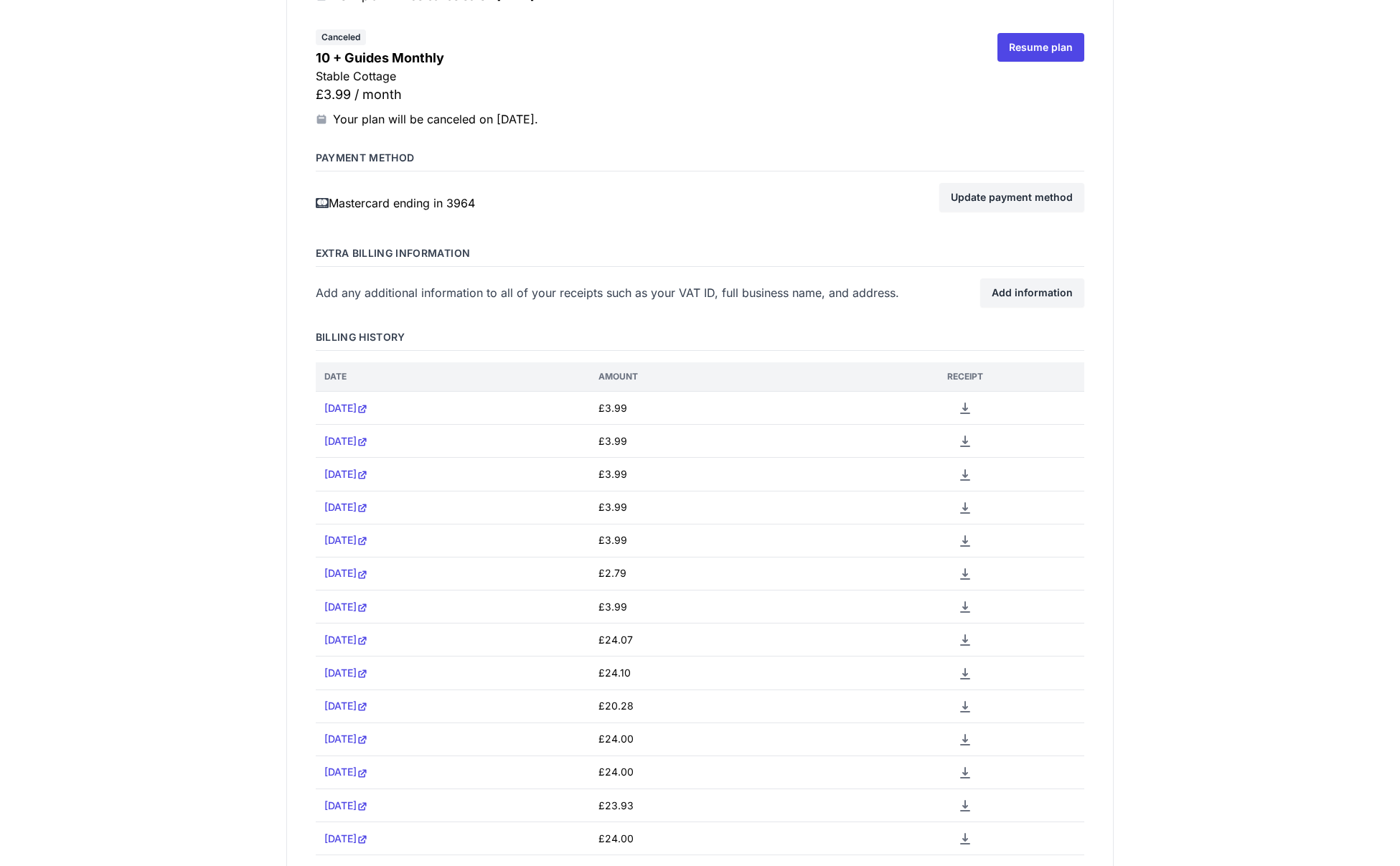
scroll to position [1823, 0]
